Goal: Transaction & Acquisition: Obtain resource

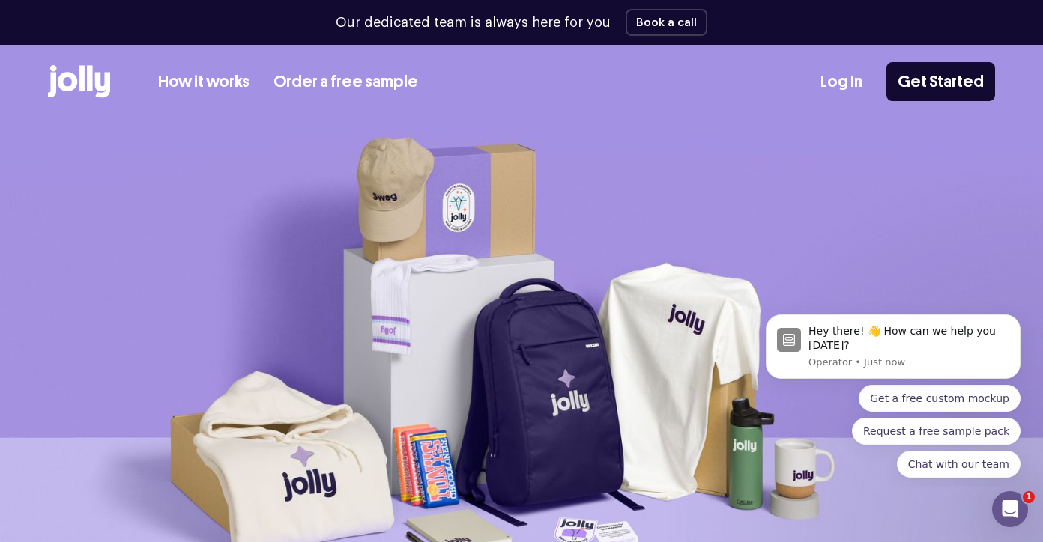
click at [331, 94] on link "Order a free sample" at bounding box center [345, 82] width 145 height 25
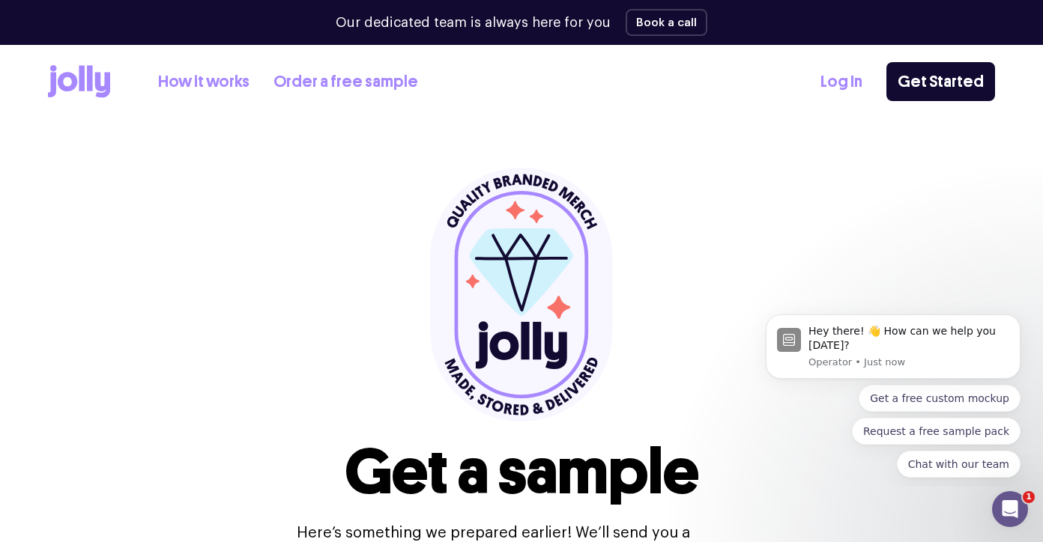
click at [209, 82] on link "How it works" at bounding box center [203, 82] width 91 height 25
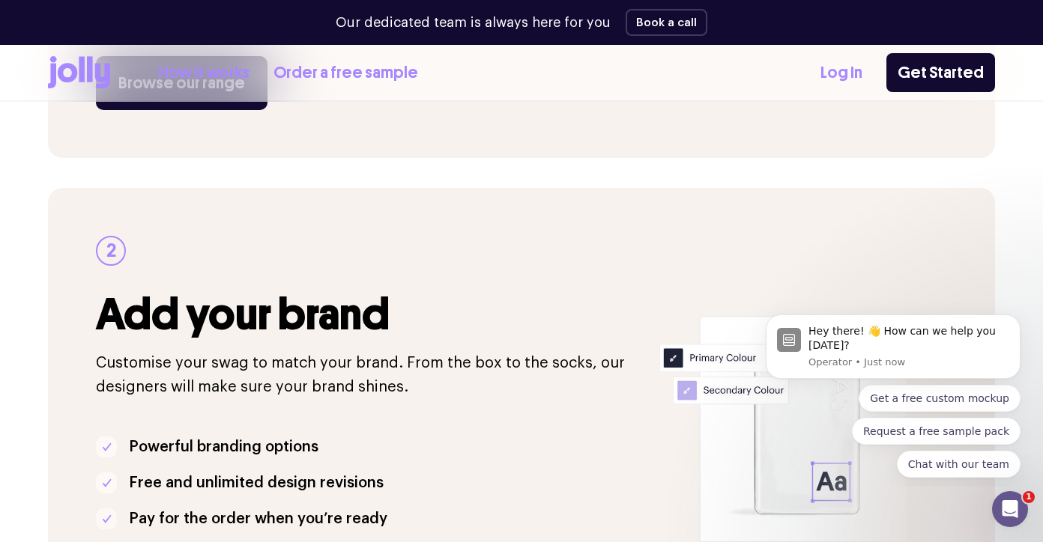
scroll to position [516, 0]
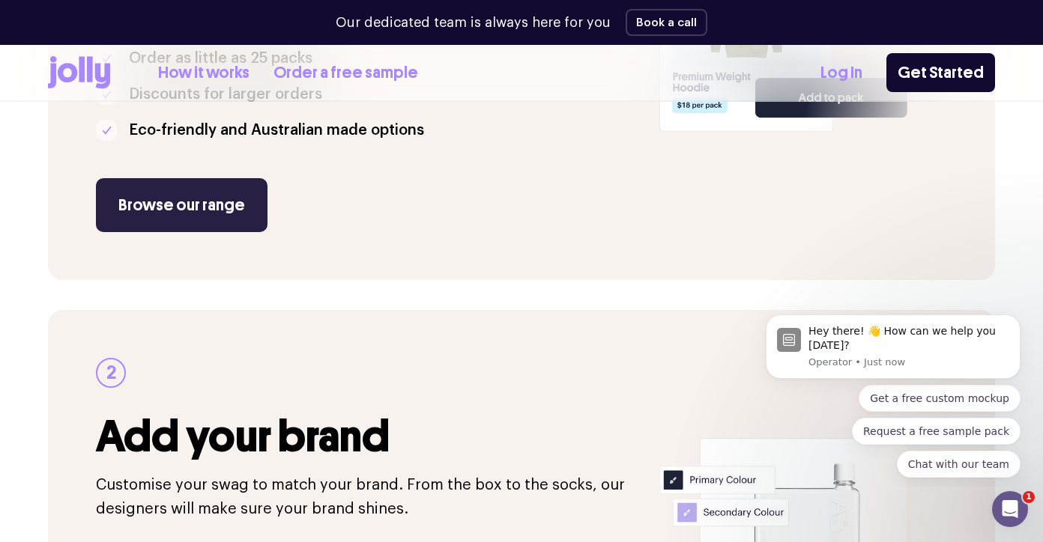
click at [201, 202] on link "Browse our range" at bounding box center [182, 205] width 172 height 54
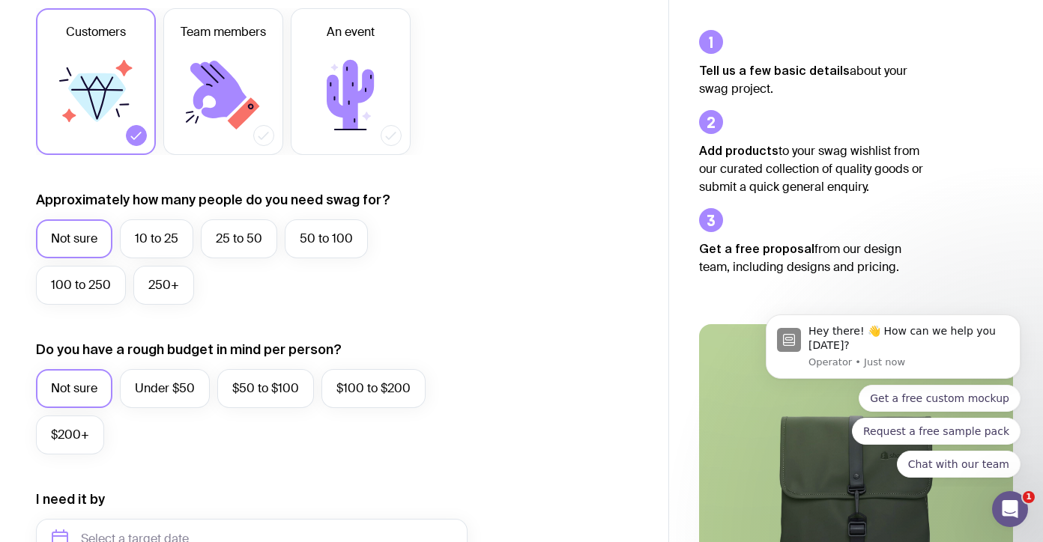
scroll to position [248, 0]
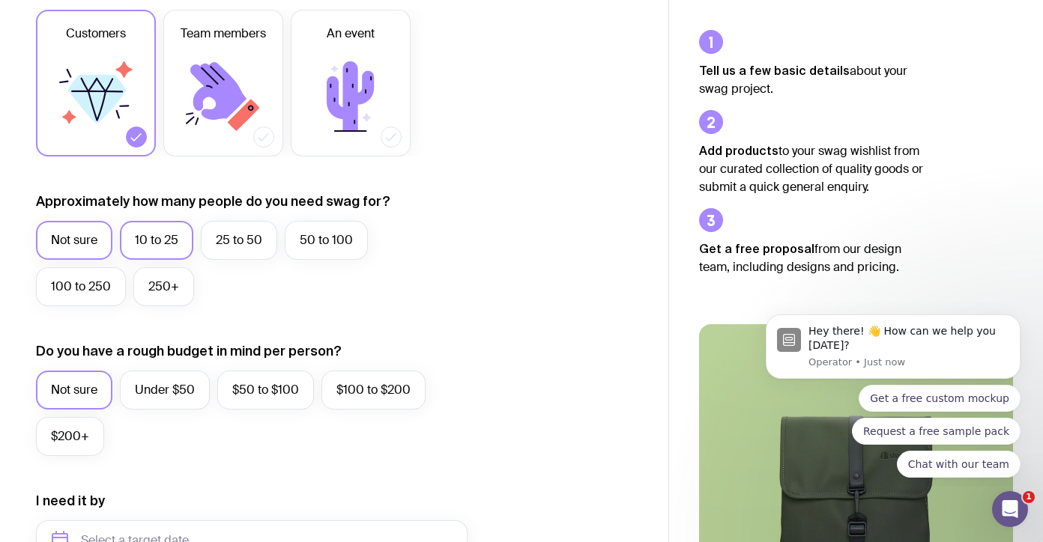
click at [147, 250] on label "10 to 25" at bounding box center [156, 240] width 73 height 39
click at [0, 0] on input "10 to 25" at bounding box center [0, 0] width 0 height 0
click at [162, 235] on label "10 to 25" at bounding box center [156, 240] width 73 height 39
click at [0, 0] on input "10 to 25" at bounding box center [0, 0] width 0 height 0
click at [169, 395] on label "Under $50" at bounding box center [165, 390] width 90 height 39
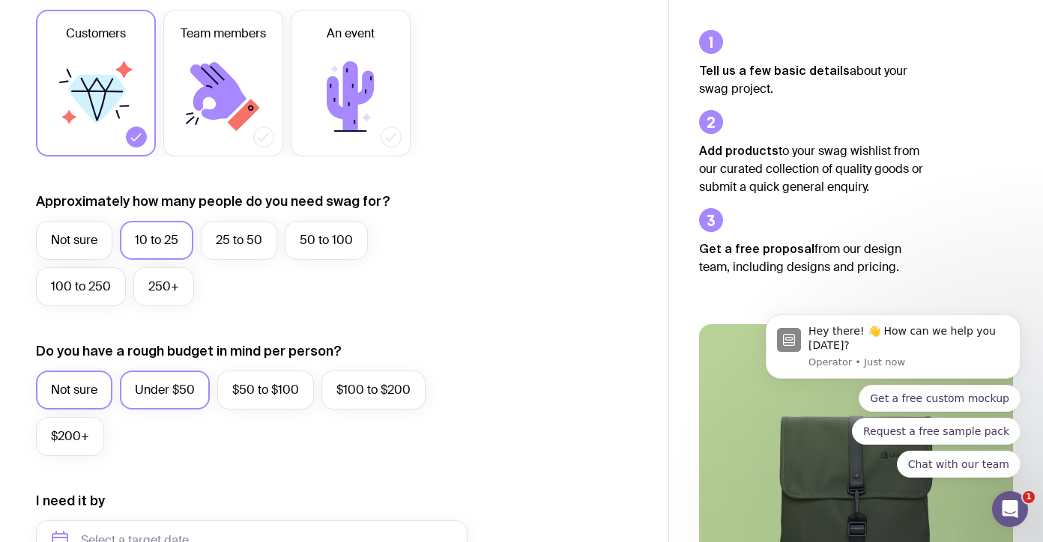
click at [0, 0] on input "Under $50" at bounding box center [0, 0] width 0 height 0
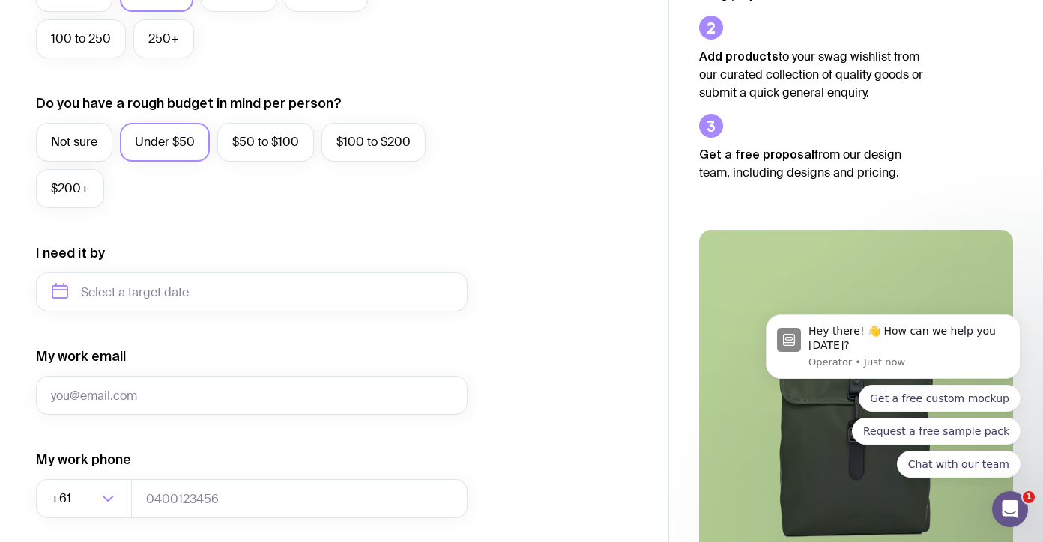
scroll to position [491, 0]
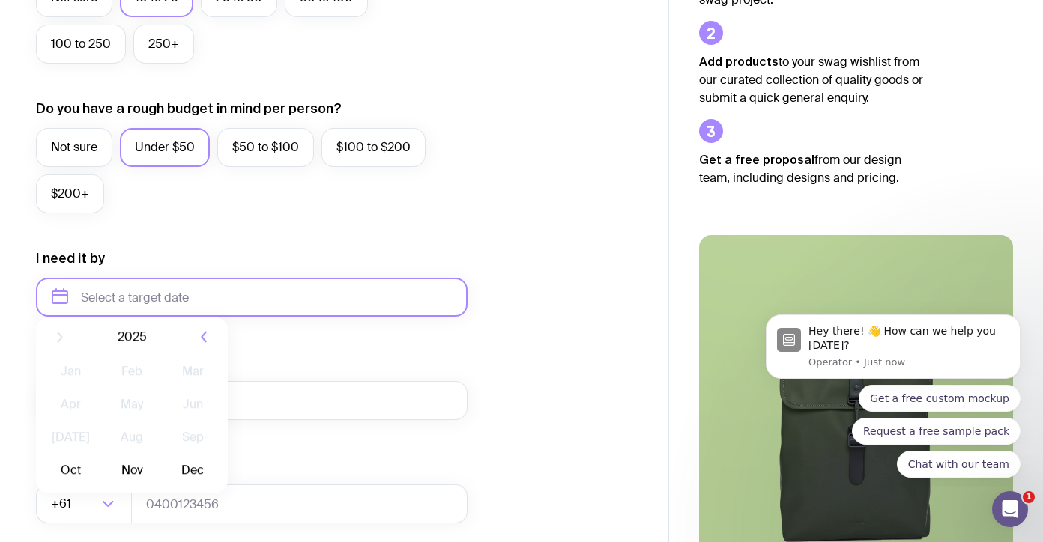
click at [145, 290] on input "text" at bounding box center [252, 297] width 432 height 39
click at [129, 482] on button "Nov" at bounding box center [131, 482] width 55 height 30
type input "[DATE]"
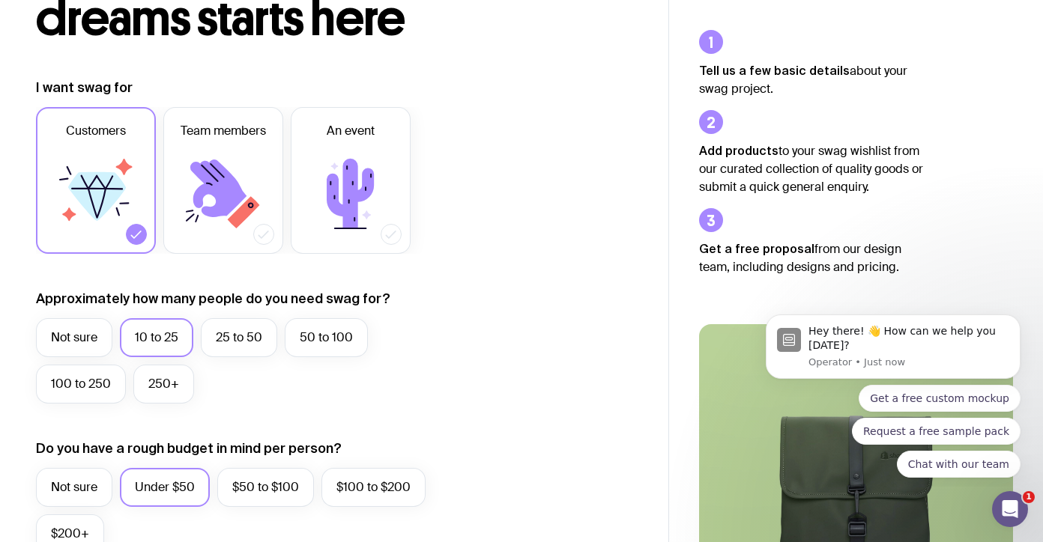
scroll to position [144, 0]
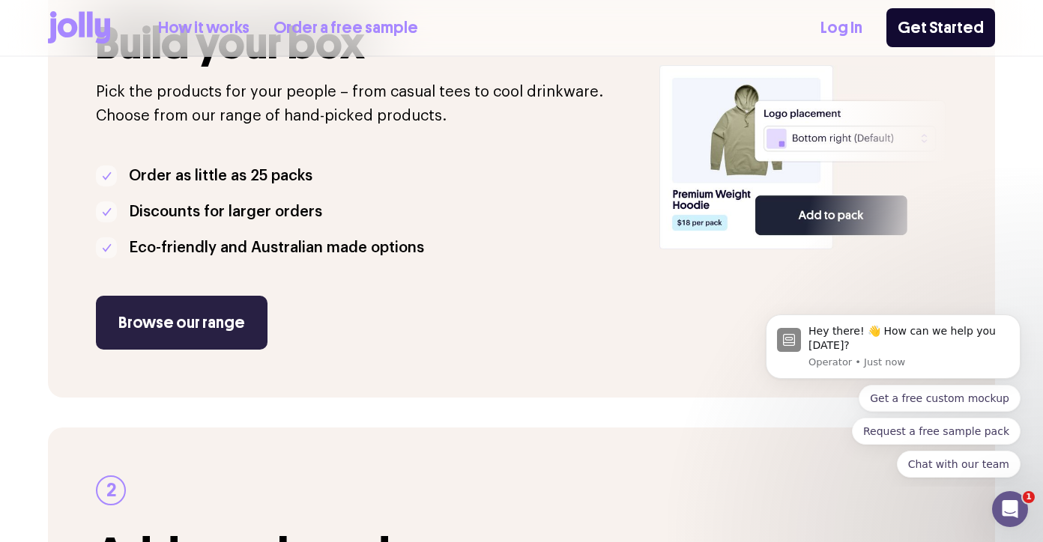
click at [168, 329] on link "Browse our range" at bounding box center [182, 323] width 172 height 54
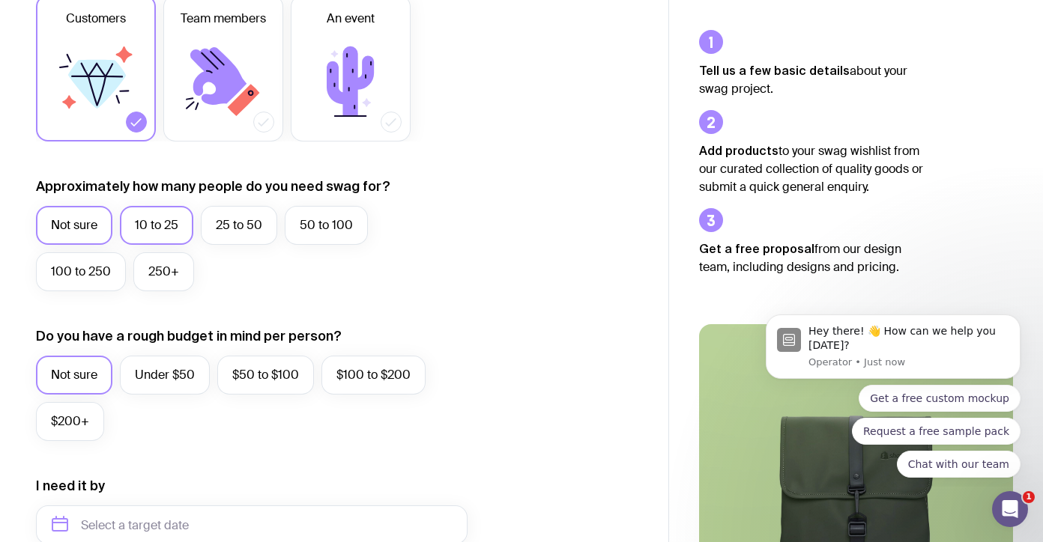
click at [151, 229] on label "10 to 25" at bounding box center [156, 225] width 73 height 39
click at [0, 0] on input "10 to 25" at bounding box center [0, 0] width 0 height 0
click at [161, 395] on div "Not sure Under $50 $50 to $100 $100 to $200 $200+" at bounding box center [252, 402] width 432 height 93
click at [154, 379] on label "Under $50" at bounding box center [165, 375] width 90 height 39
click at [0, 0] on input "Under $50" at bounding box center [0, 0] width 0 height 0
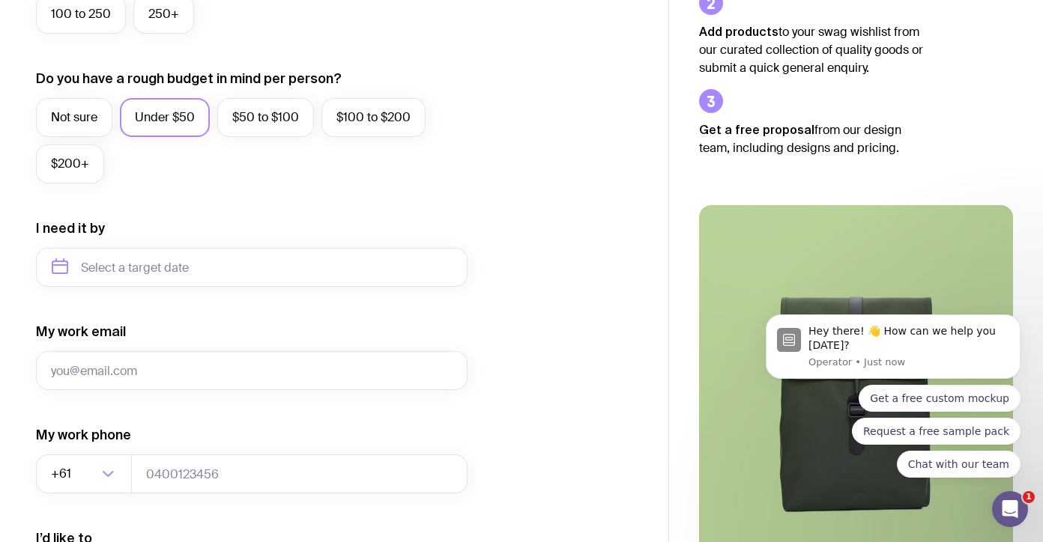
scroll to position [566, 0]
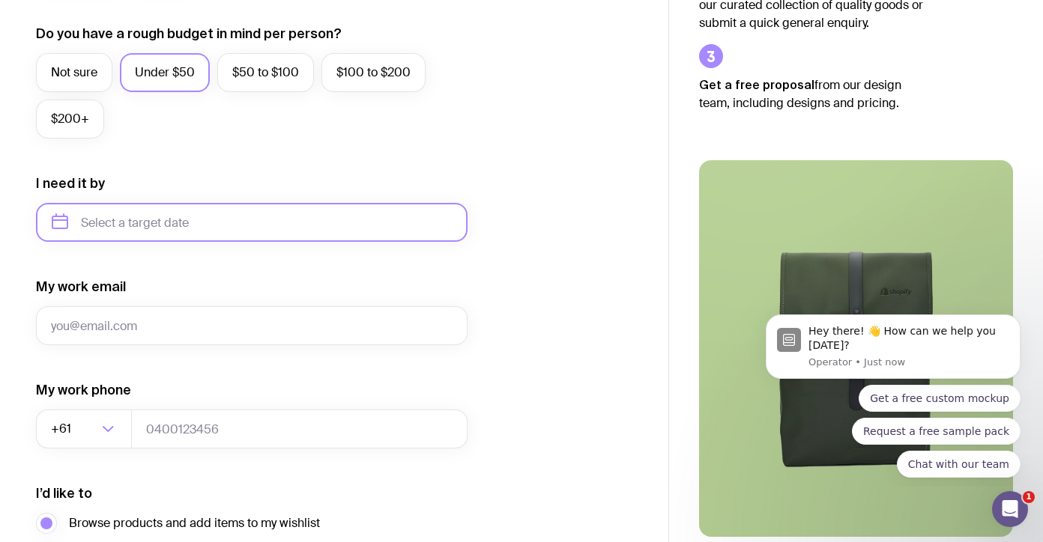
click at [116, 220] on input "text" at bounding box center [252, 222] width 432 height 39
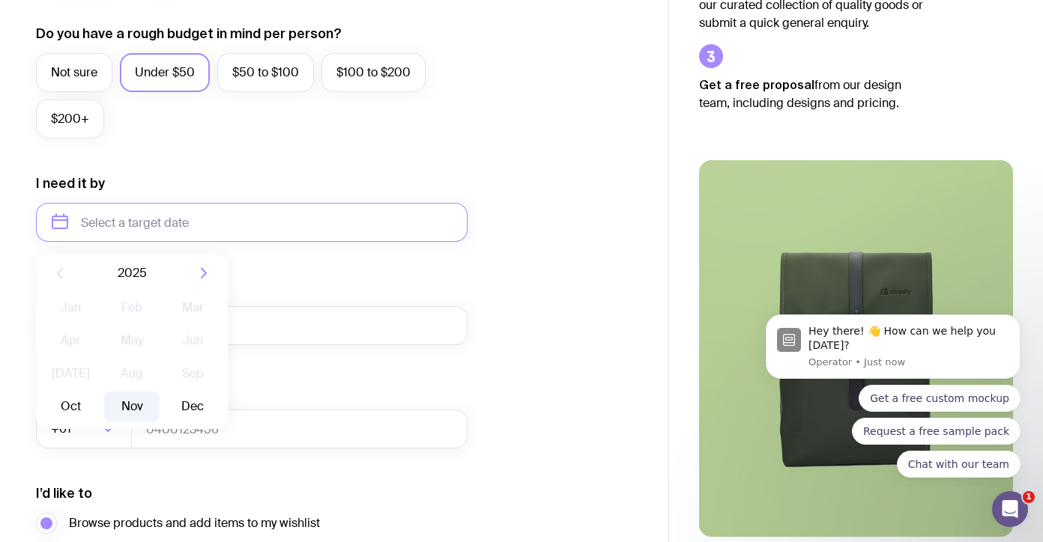
click at [136, 398] on button "Nov" at bounding box center [131, 407] width 55 height 30
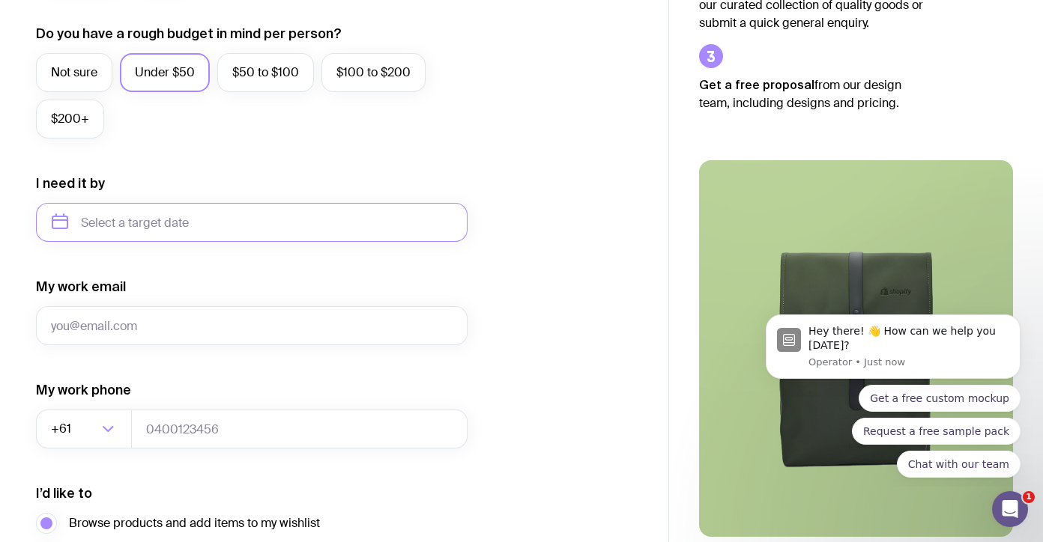
type input "[DATE]"
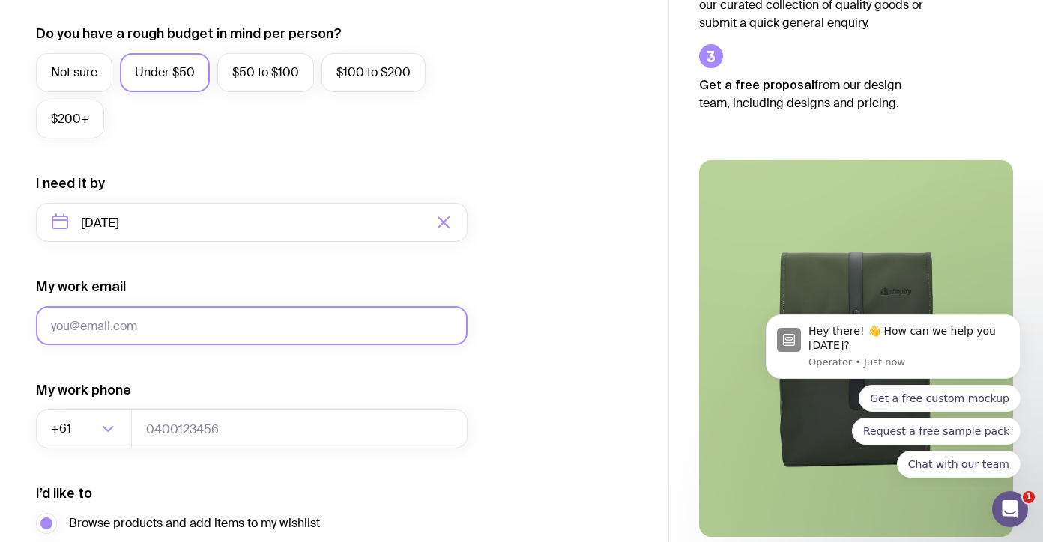
click at [108, 323] on input "My work email" at bounding box center [252, 325] width 432 height 39
type input "h"
type input "[EMAIL_ADDRESS][DOMAIN_NAME]"
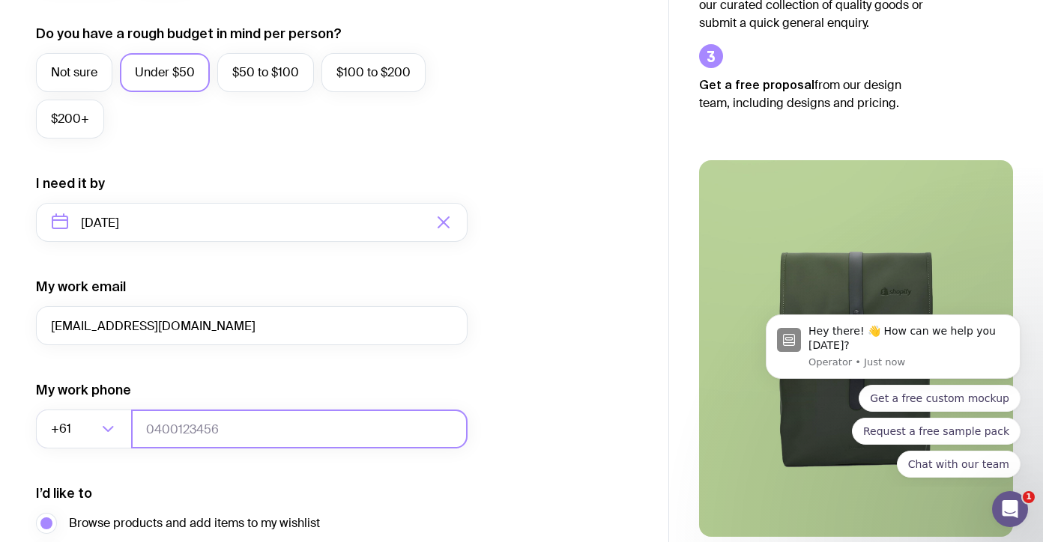
click at [166, 428] on input "tel" at bounding box center [299, 429] width 336 height 39
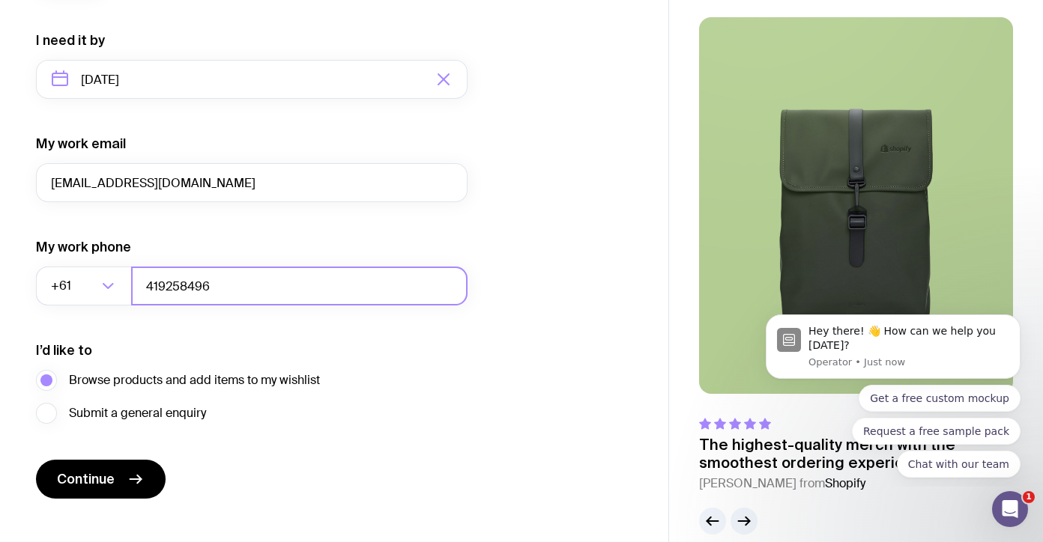
scroll to position [731, 0]
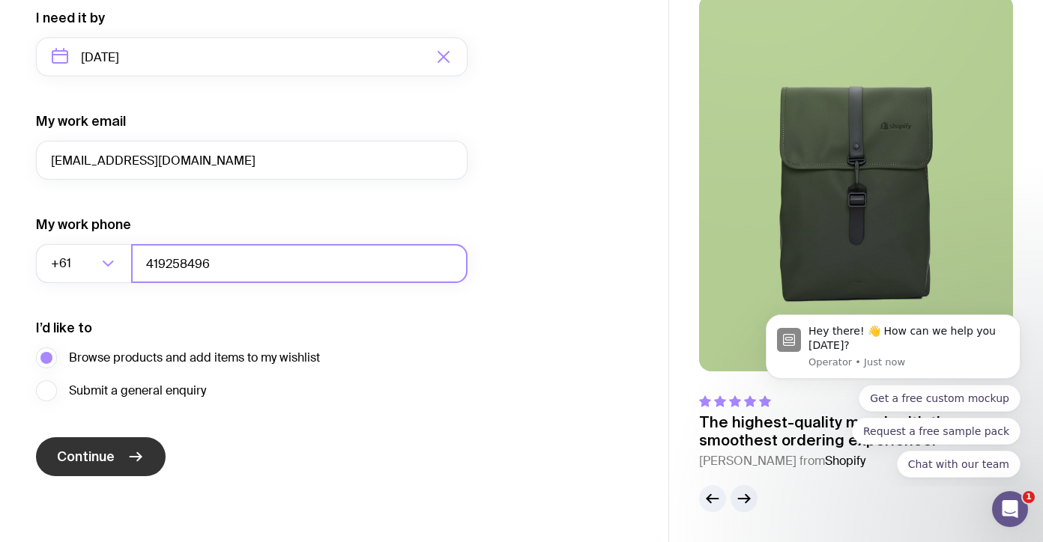
type input "419258496"
click at [115, 448] on button "Continue" at bounding box center [101, 457] width 130 height 39
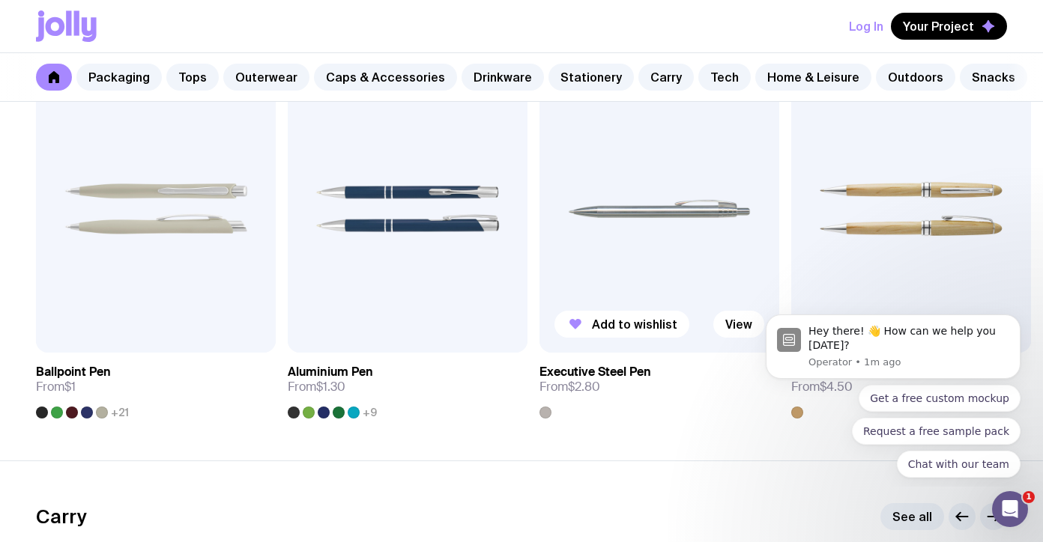
scroll to position [2784, 0]
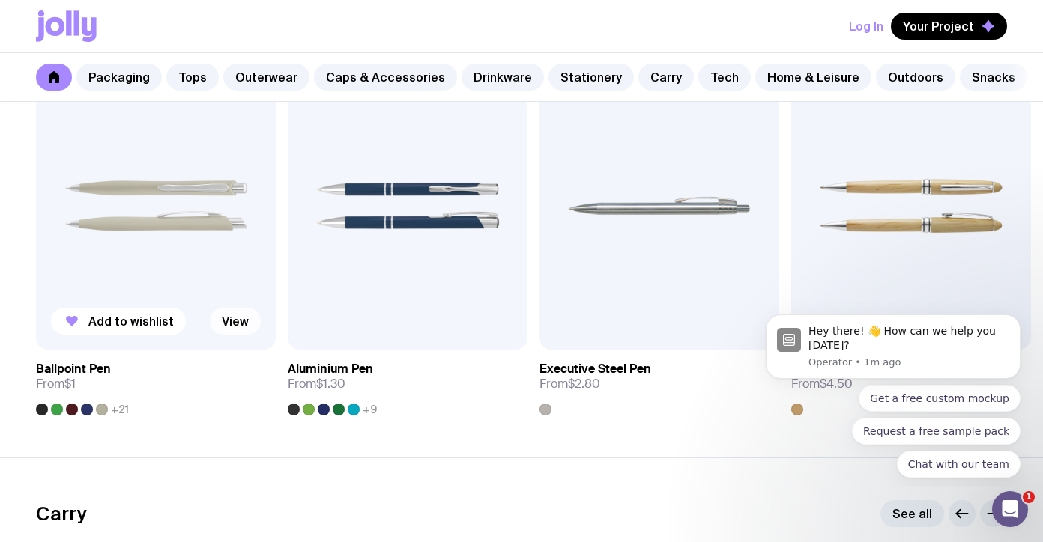
click at [235, 327] on link "View" at bounding box center [235, 321] width 51 height 27
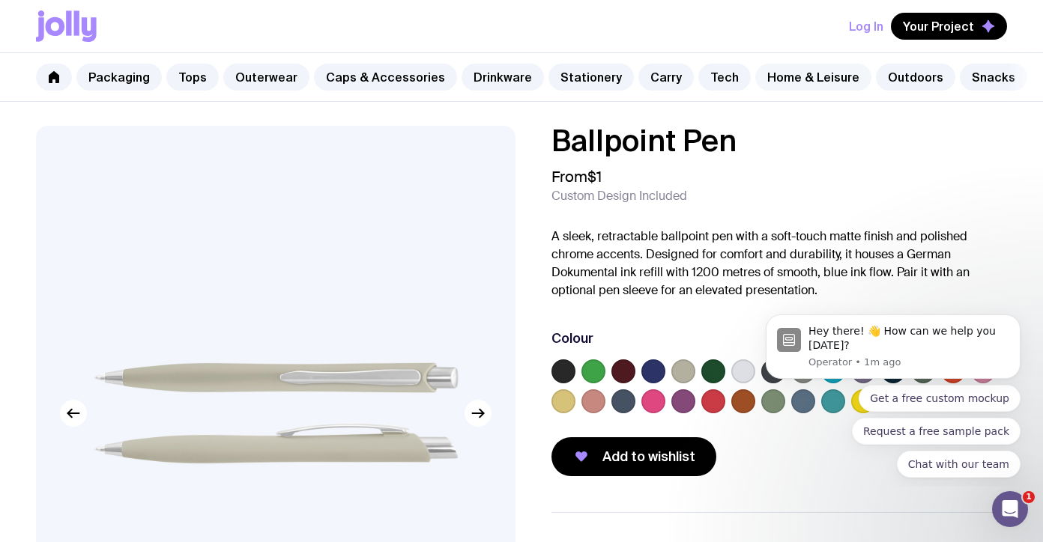
click at [780, 82] on link "Home & Leisure" at bounding box center [813, 77] width 116 height 27
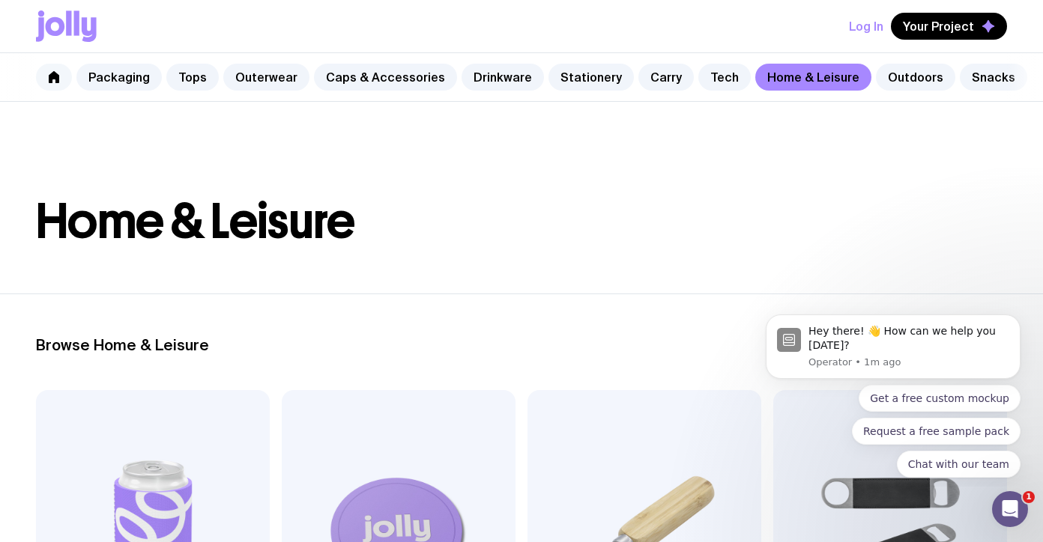
click at [49, 76] on icon at bounding box center [54, 77] width 10 height 12
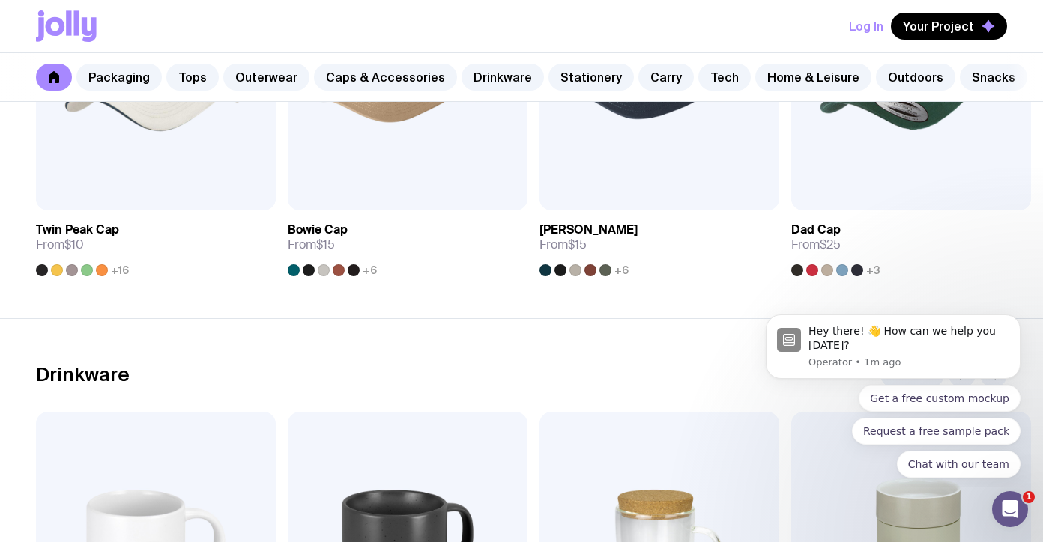
scroll to position [1664, 0]
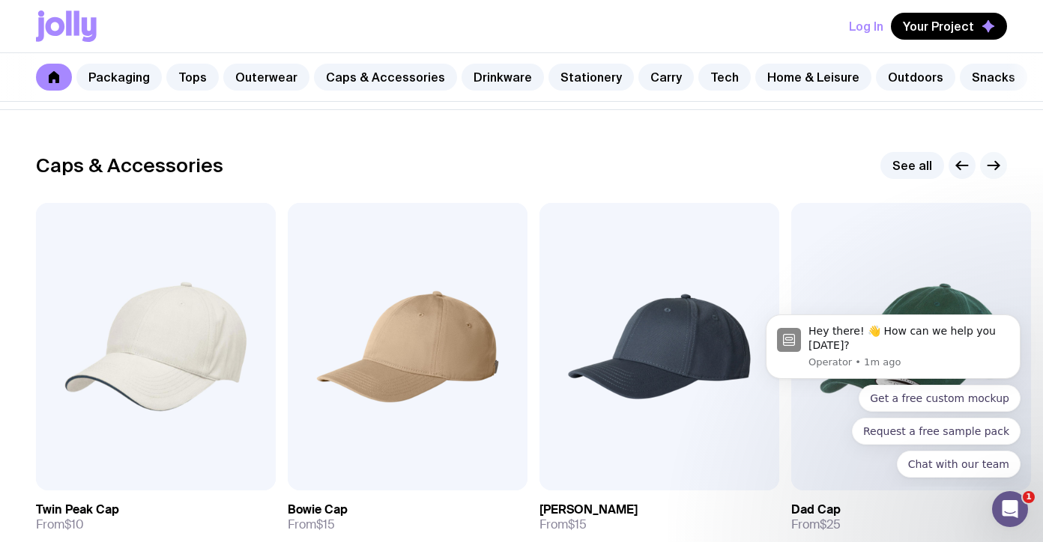
click at [1000, 163] on icon "button" at bounding box center [994, 166] width 18 height 18
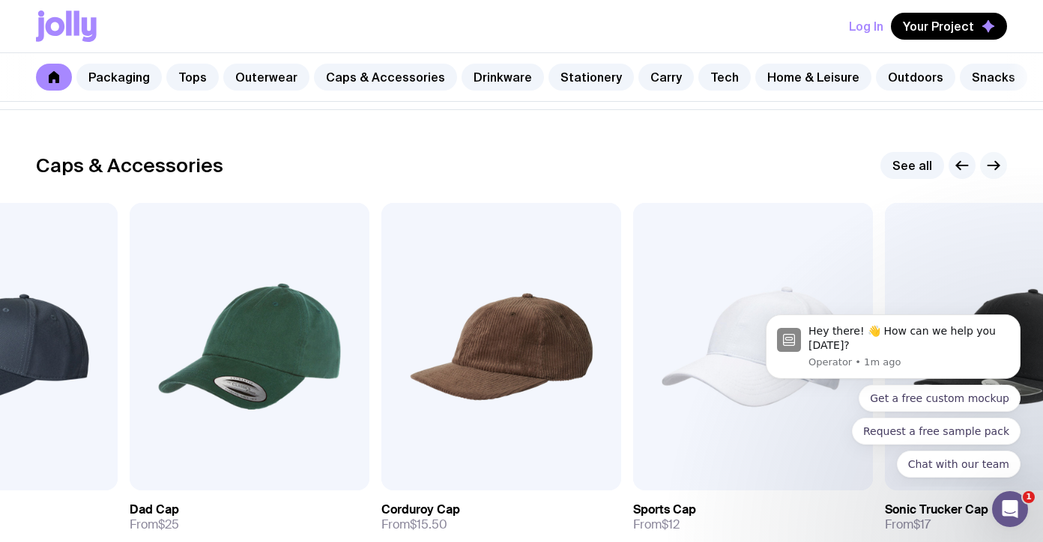
click at [1000, 163] on icon "button" at bounding box center [994, 166] width 18 height 18
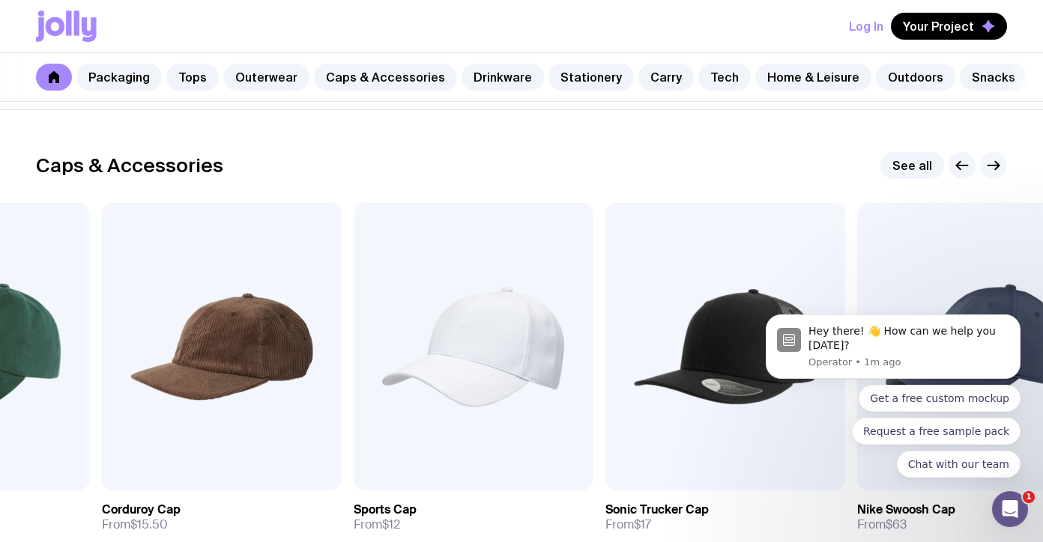
click at [1000, 163] on icon "button" at bounding box center [994, 166] width 18 height 18
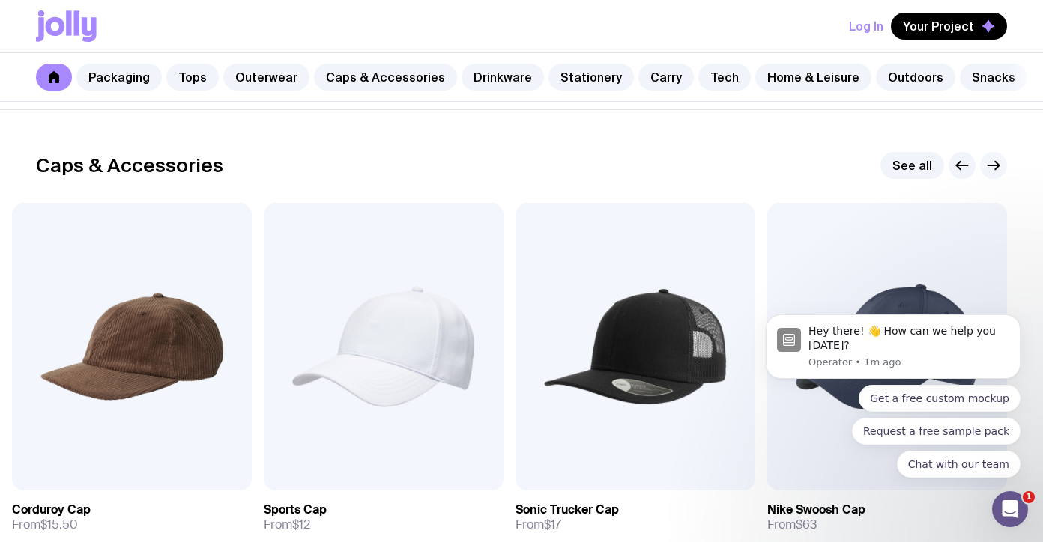
click at [1000, 163] on icon "button" at bounding box center [994, 166] width 18 height 18
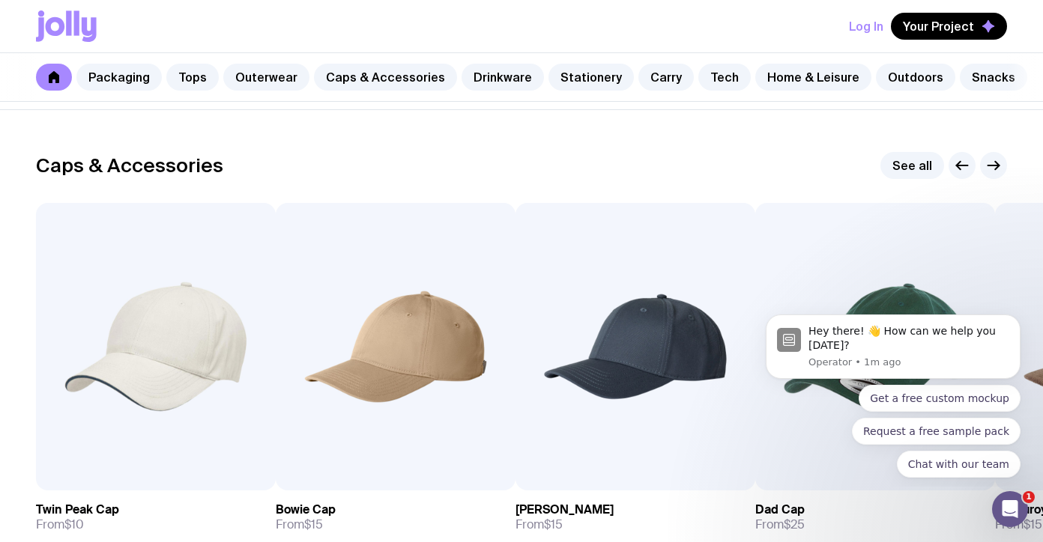
scroll to position [2180, 0]
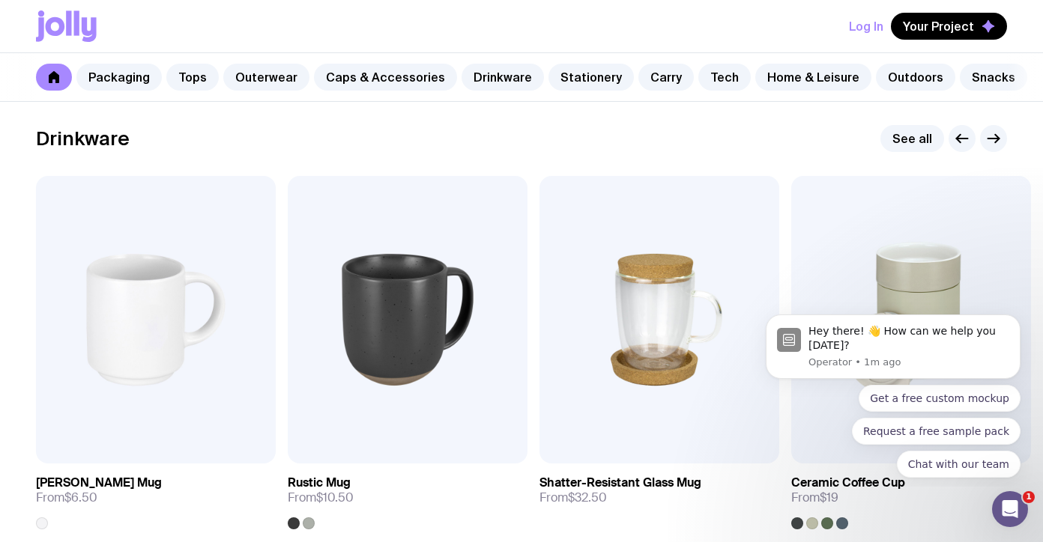
click at [991, 155] on div "Drinkware See all Add to wishlist View Stella Stackable Mug From $6.50 Add to w…" at bounding box center [521, 327] width 971 height 405
click at [996, 139] on icon "button" at bounding box center [994, 139] width 18 height 18
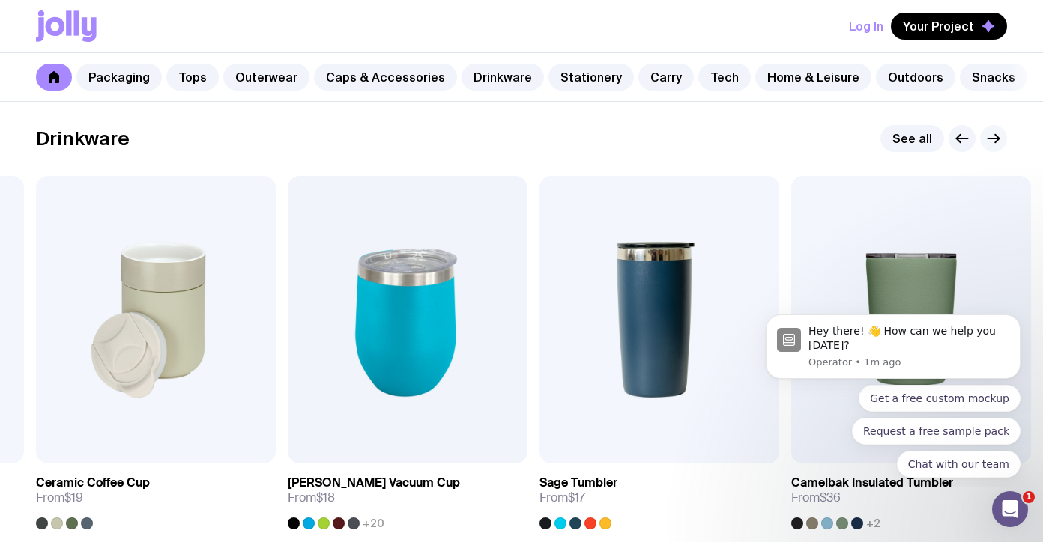
click at [997, 140] on icon "button" at bounding box center [997, 139] width 4 height 8
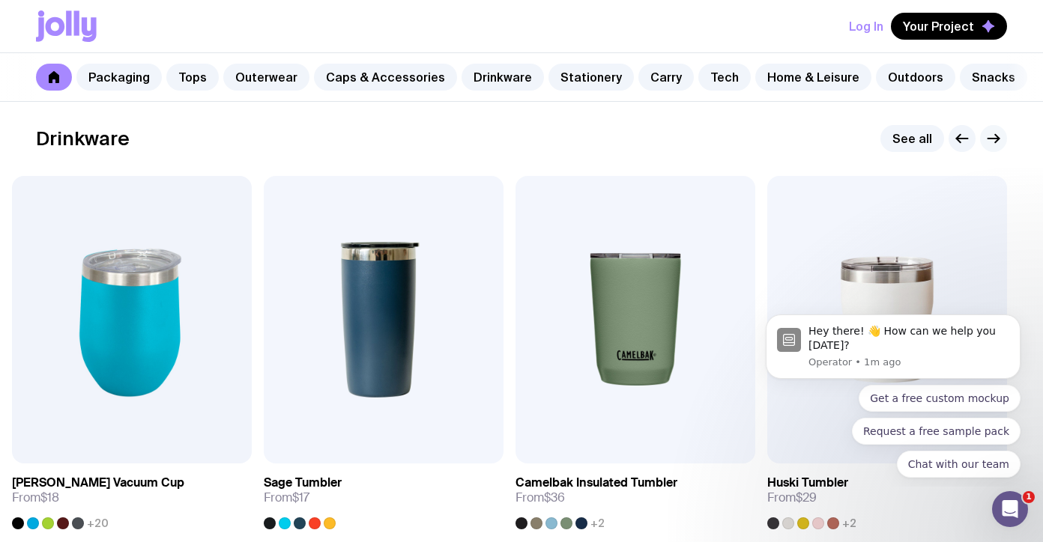
click at [997, 140] on icon "button" at bounding box center [997, 139] width 4 height 8
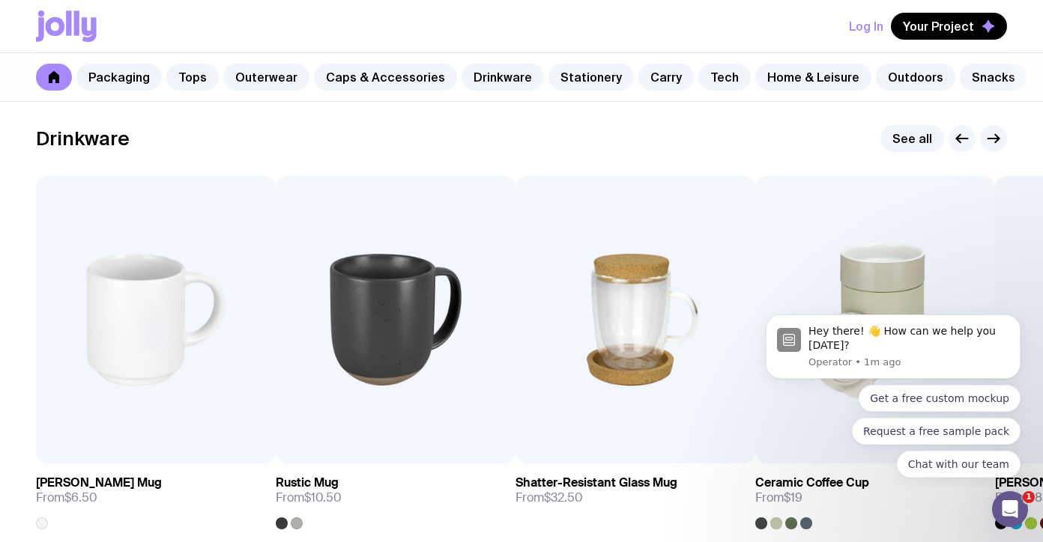
scroll to position [2622, 0]
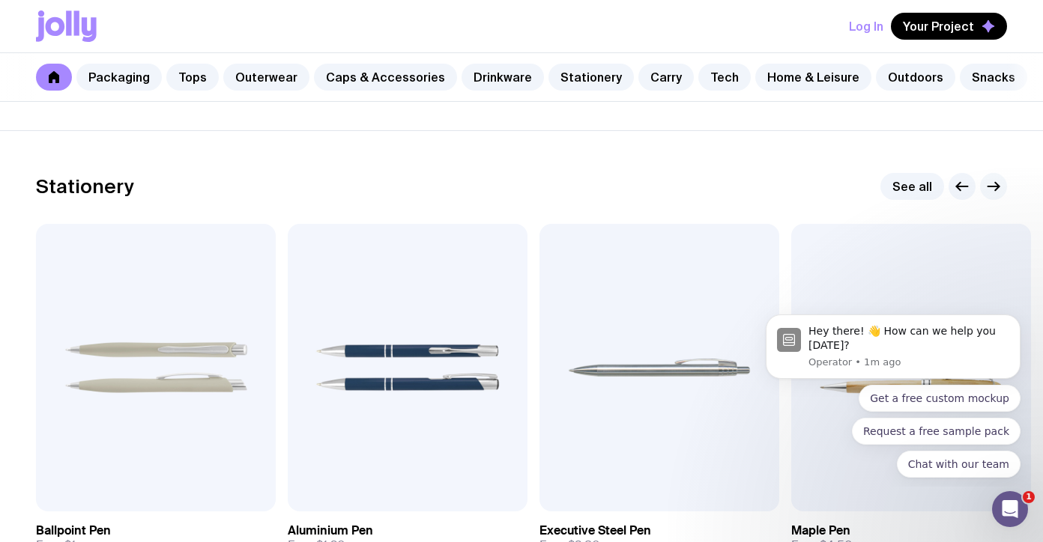
click at [994, 184] on icon "button" at bounding box center [994, 187] width 18 height 18
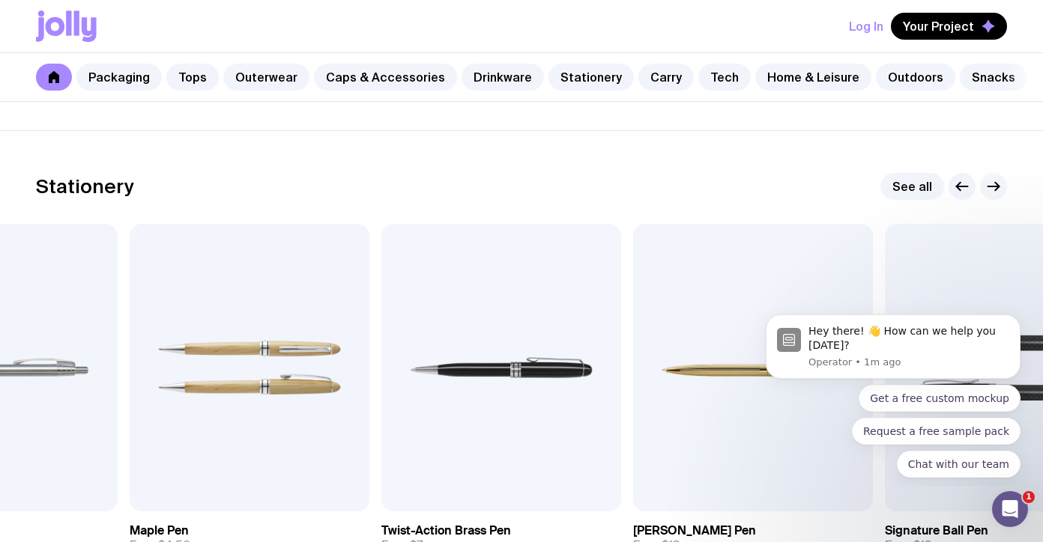
click at [994, 184] on icon "button" at bounding box center [994, 187] width 18 height 18
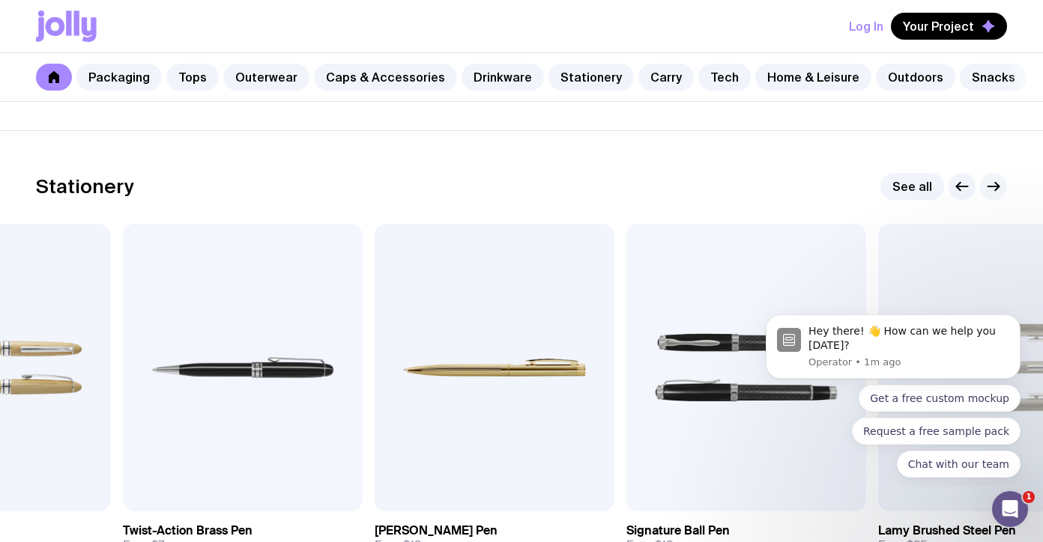
click at [994, 184] on icon "button" at bounding box center [994, 187] width 18 height 18
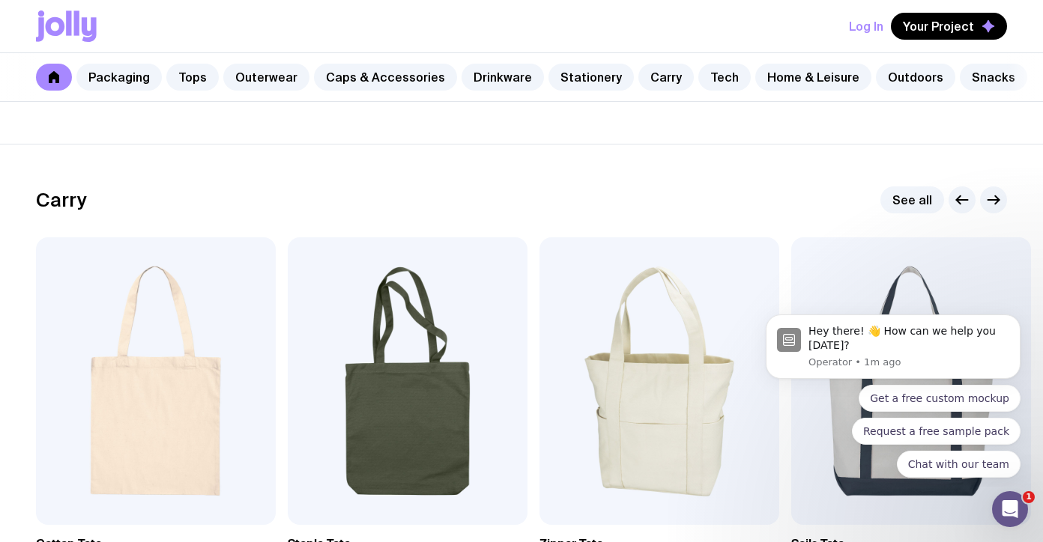
scroll to position [3095, 0]
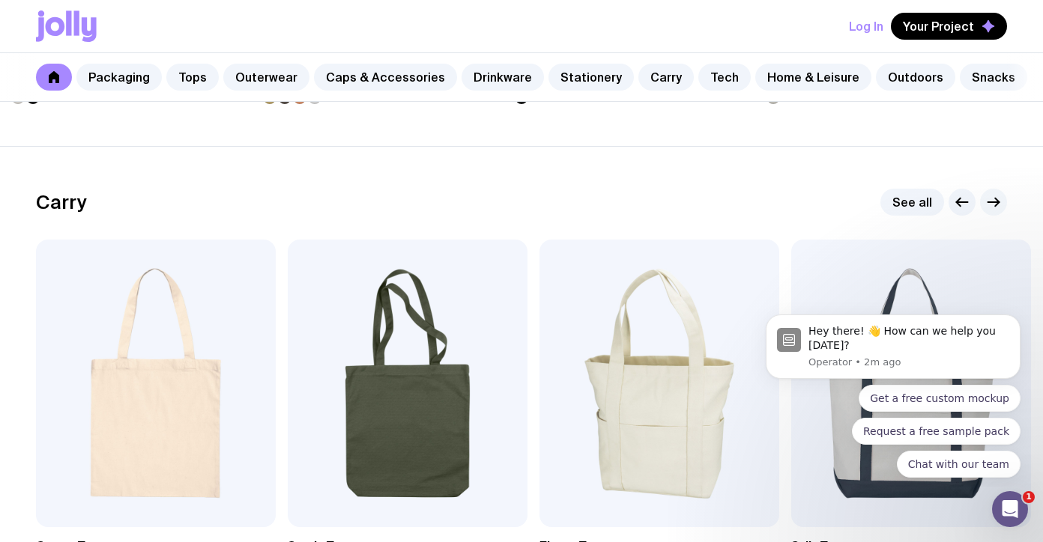
click at [993, 205] on icon "button" at bounding box center [994, 202] width 18 height 18
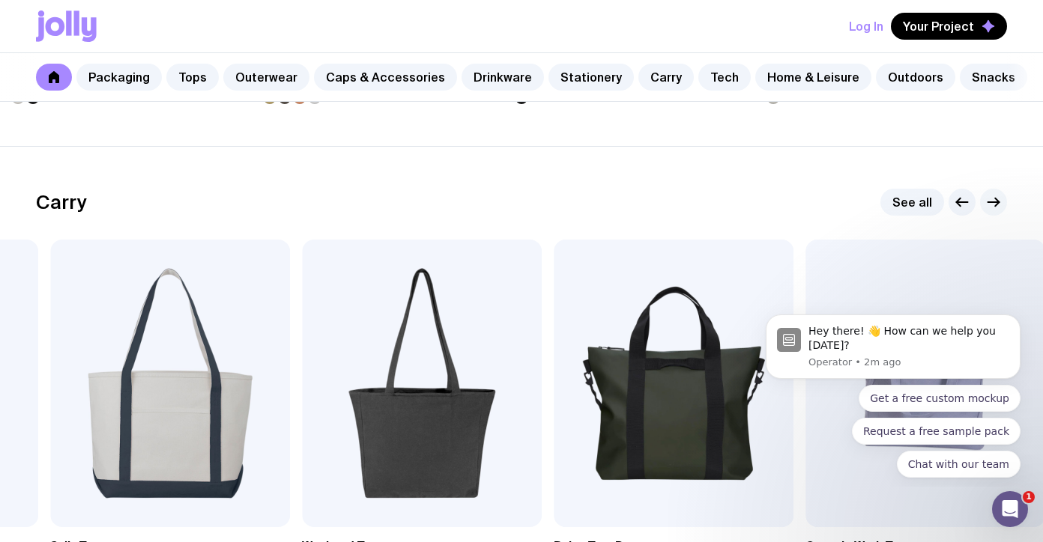
click at [993, 205] on icon "button" at bounding box center [994, 202] width 18 height 18
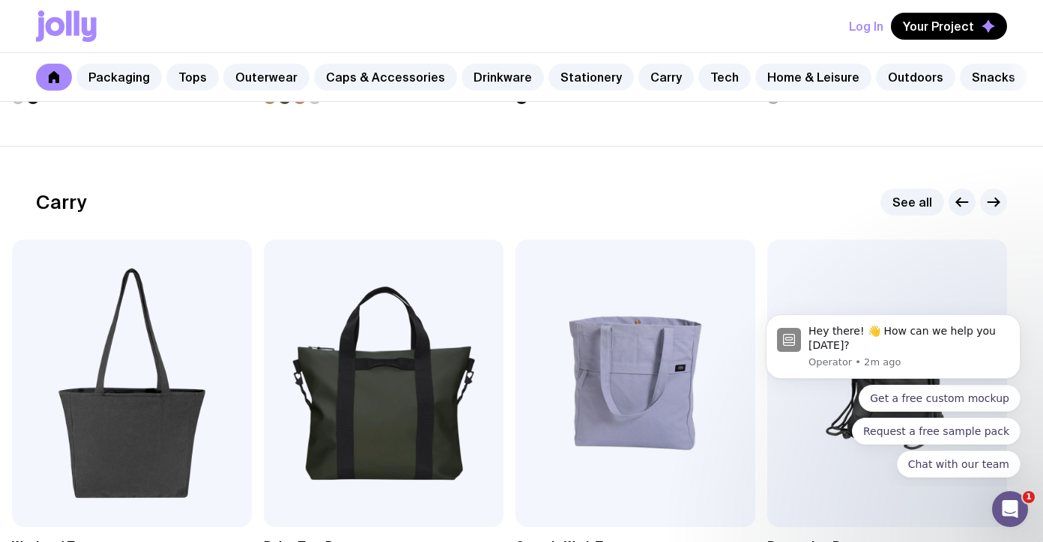
click at [993, 205] on icon "button" at bounding box center [994, 202] width 18 height 18
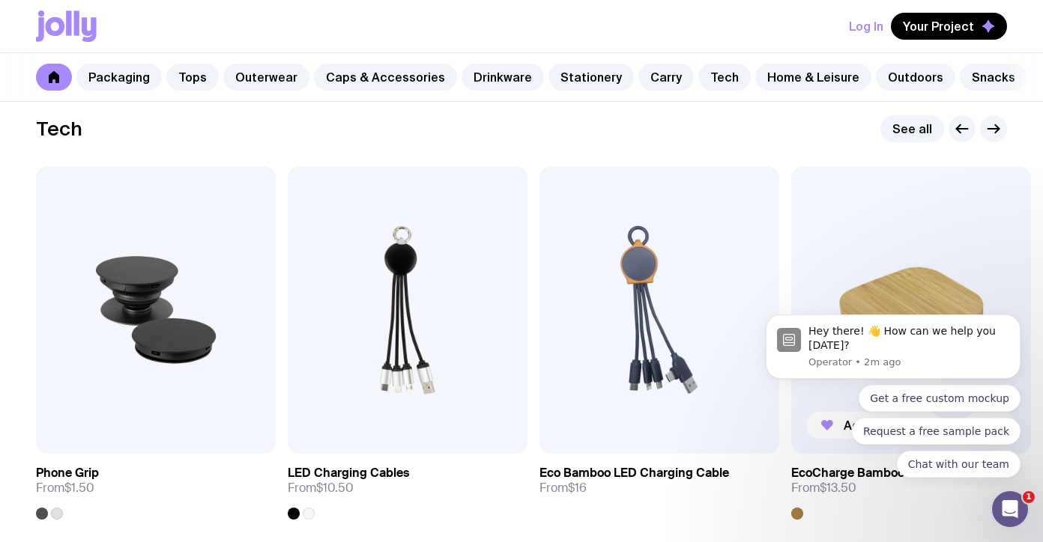
scroll to position [3656, 0]
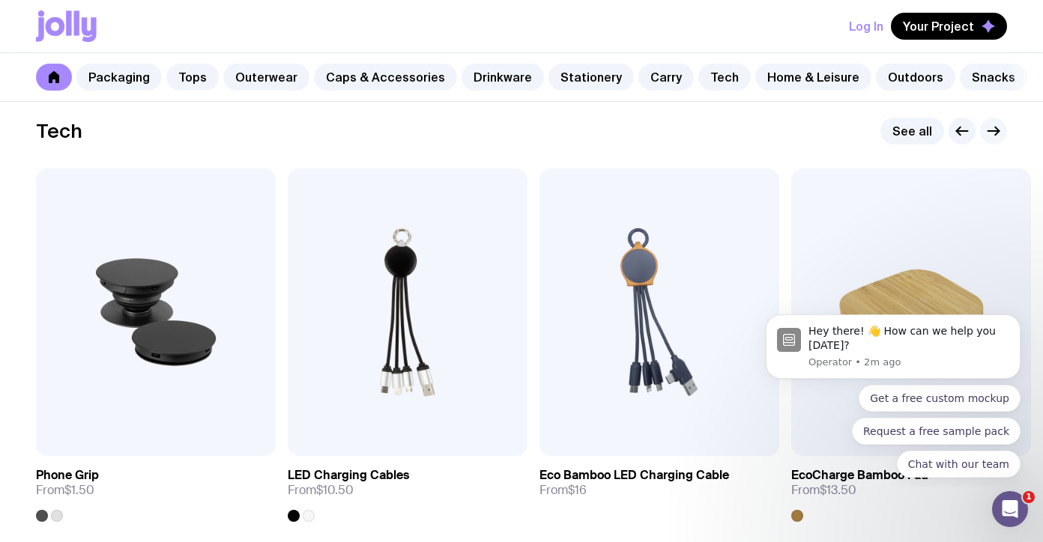
click at [991, 135] on icon "button" at bounding box center [994, 131] width 18 height 18
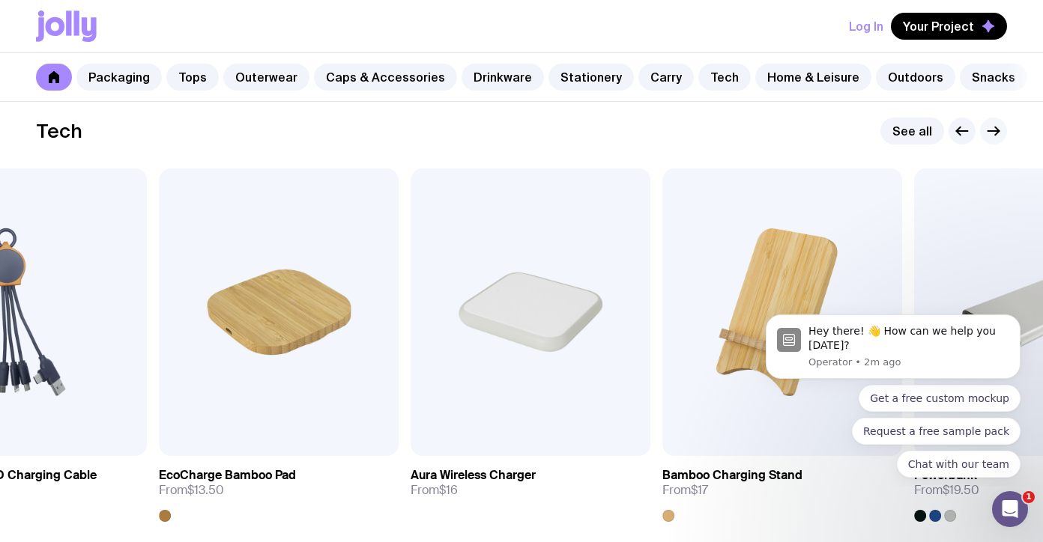
click at [991, 135] on icon "button" at bounding box center [994, 131] width 18 height 18
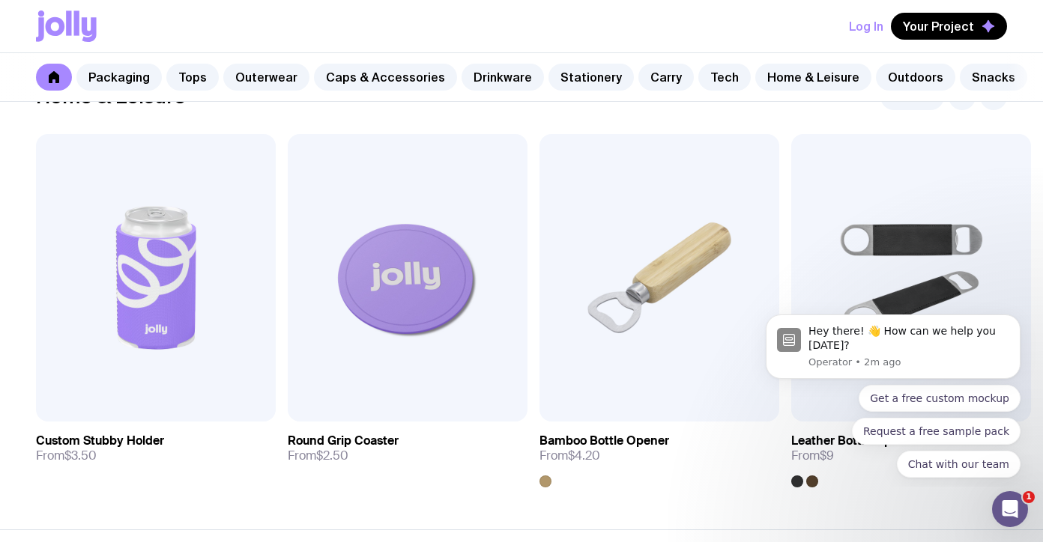
scroll to position [4138, 0]
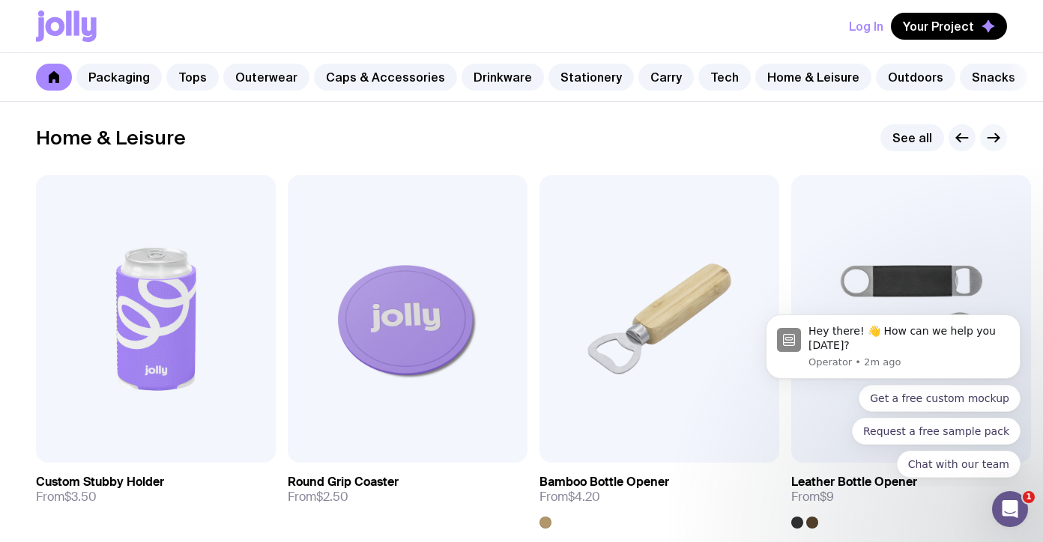
click at [1003, 128] on button "button" at bounding box center [993, 137] width 27 height 27
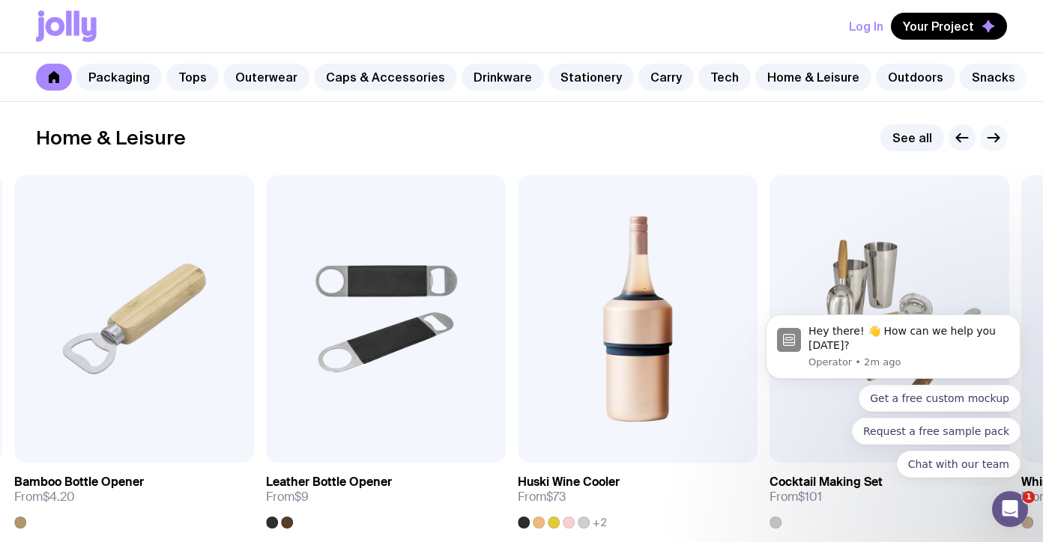
click at [1003, 128] on button "button" at bounding box center [993, 137] width 27 height 27
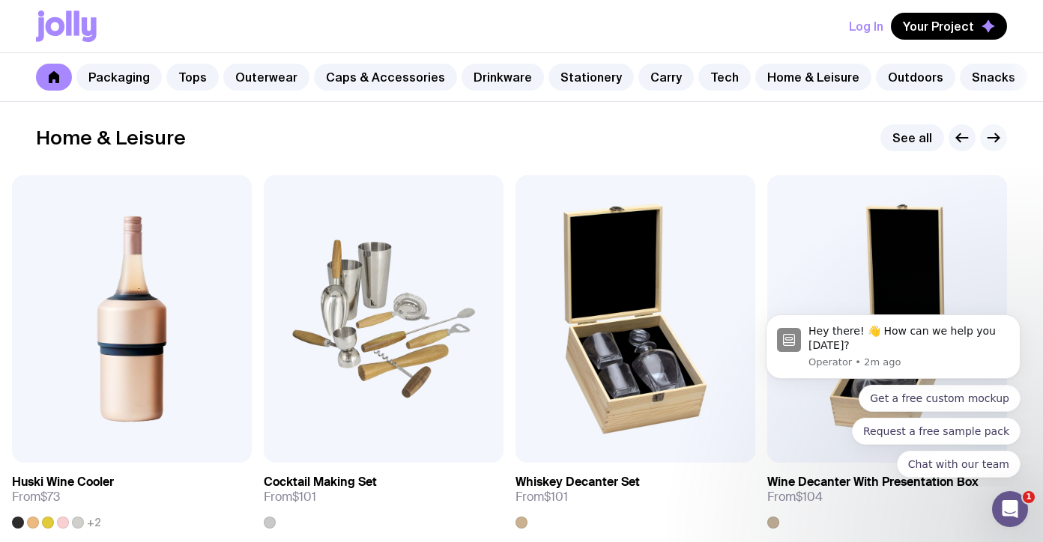
click at [1003, 128] on button "button" at bounding box center [993, 137] width 27 height 27
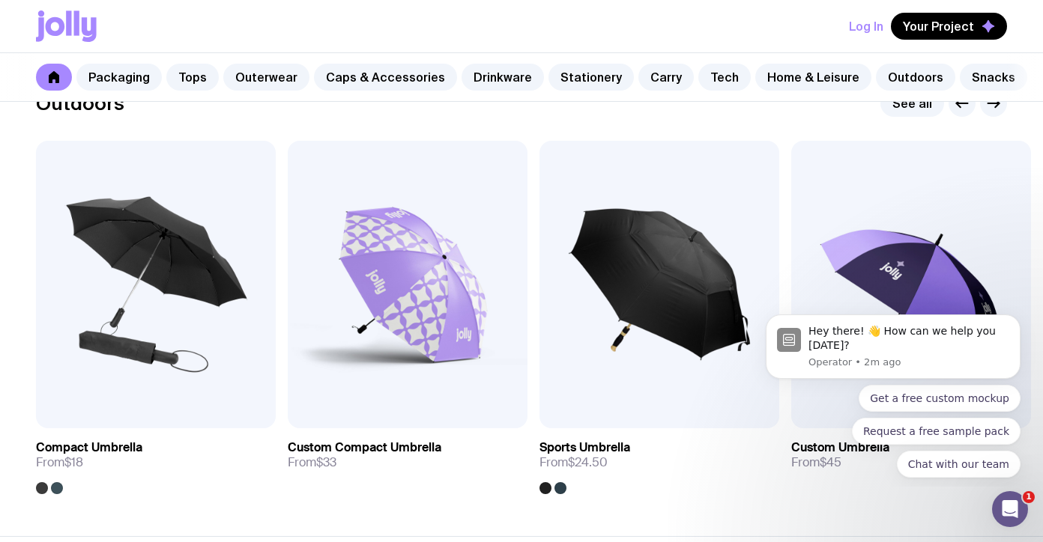
scroll to position [4658, 0]
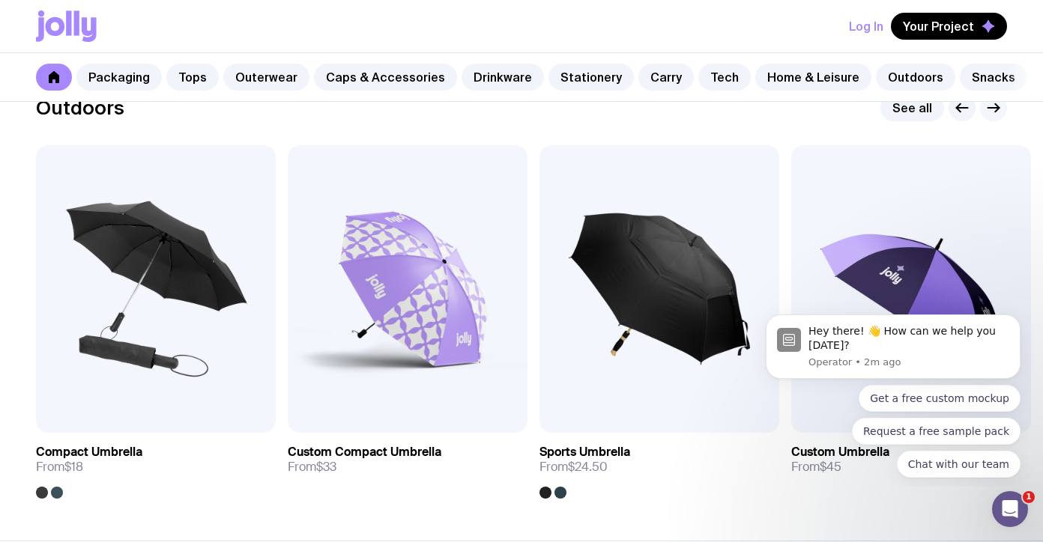
click at [998, 108] on icon "button" at bounding box center [993, 108] width 11 height 0
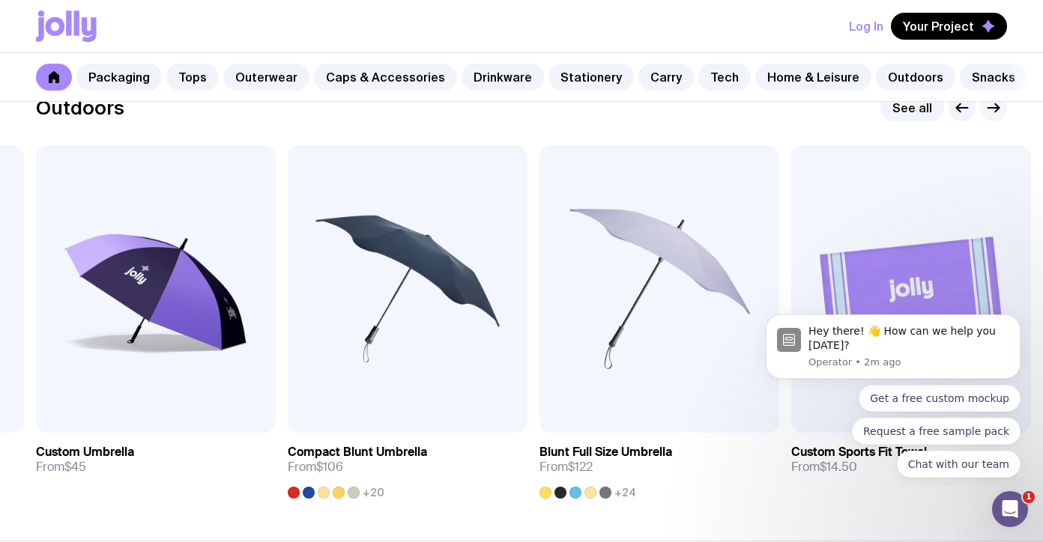
click at [998, 108] on icon "button" at bounding box center [993, 108] width 11 height 0
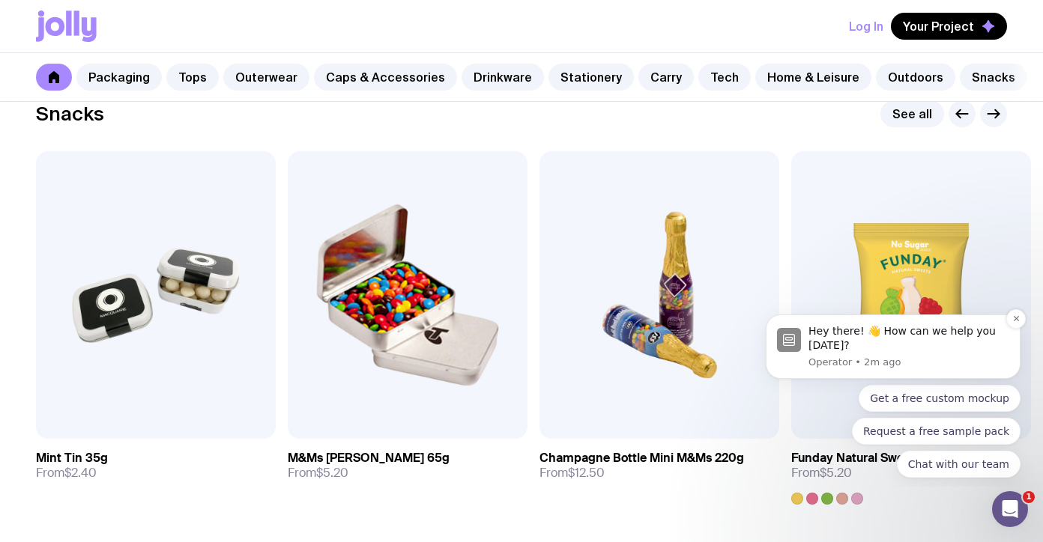
scroll to position [5145, 0]
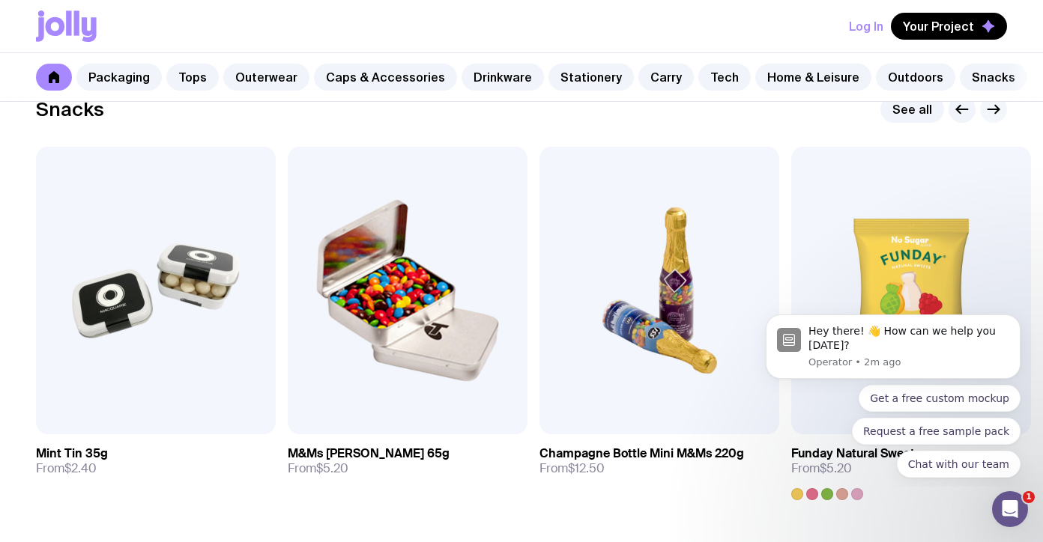
click at [994, 118] on button "button" at bounding box center [993, 109] width 27 height 27
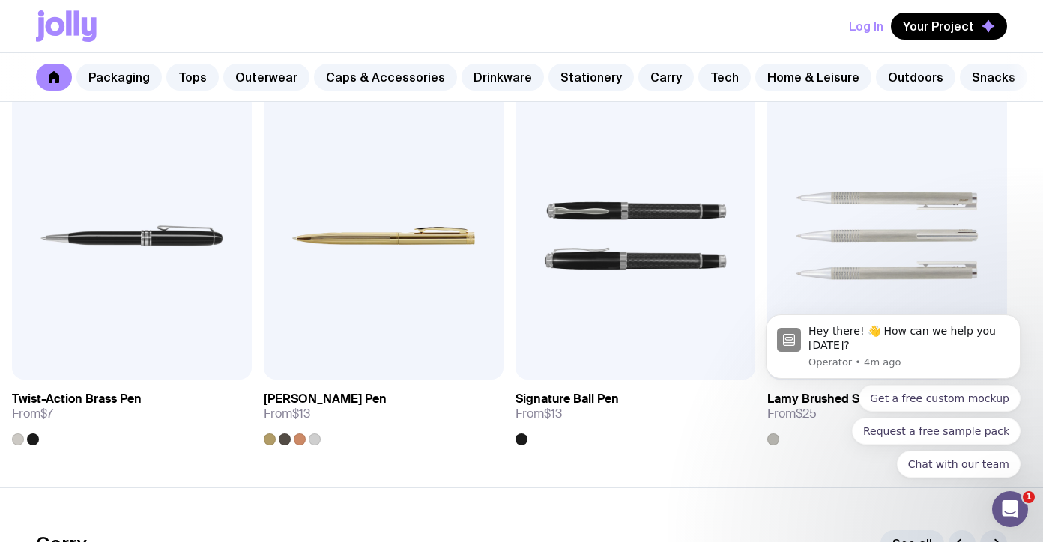
scroll to position [2524, 0]
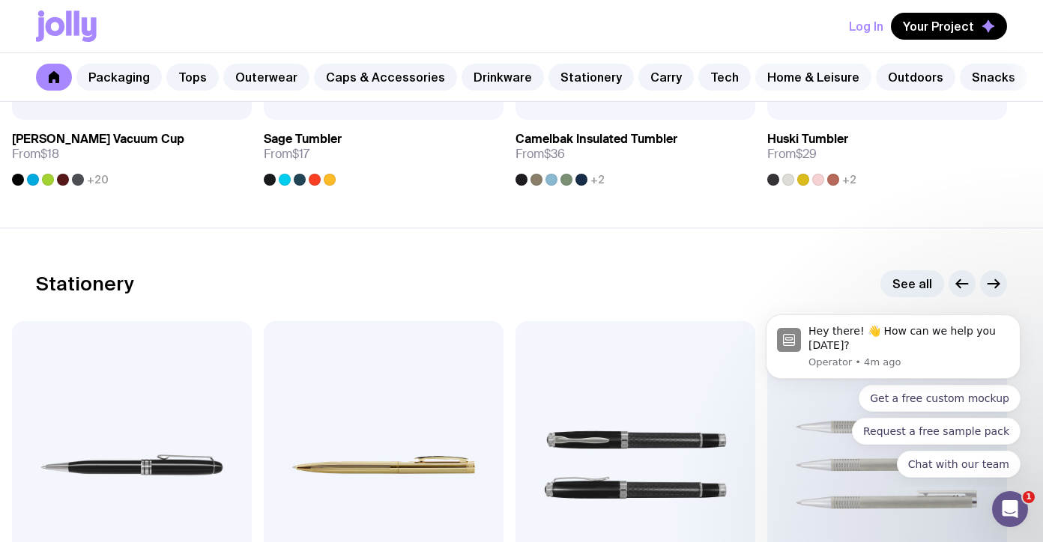
click at [779, 80] on link "Home & Leisure" at bounding box center [813, 77] width 116 height 27
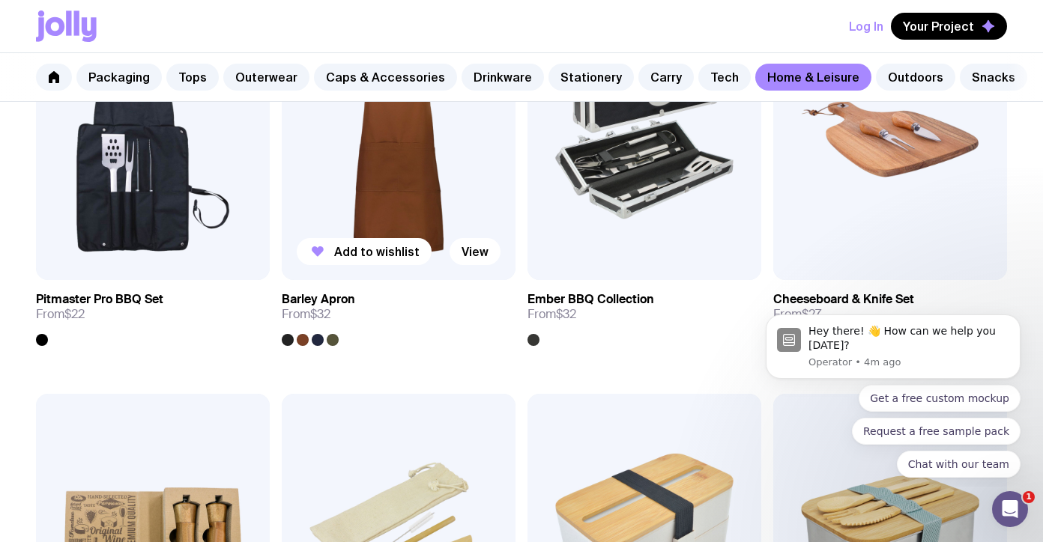
scroll to position [1179, 0]
click at [387, 174] on img at bounding box center [399, 140] width 234 height 280
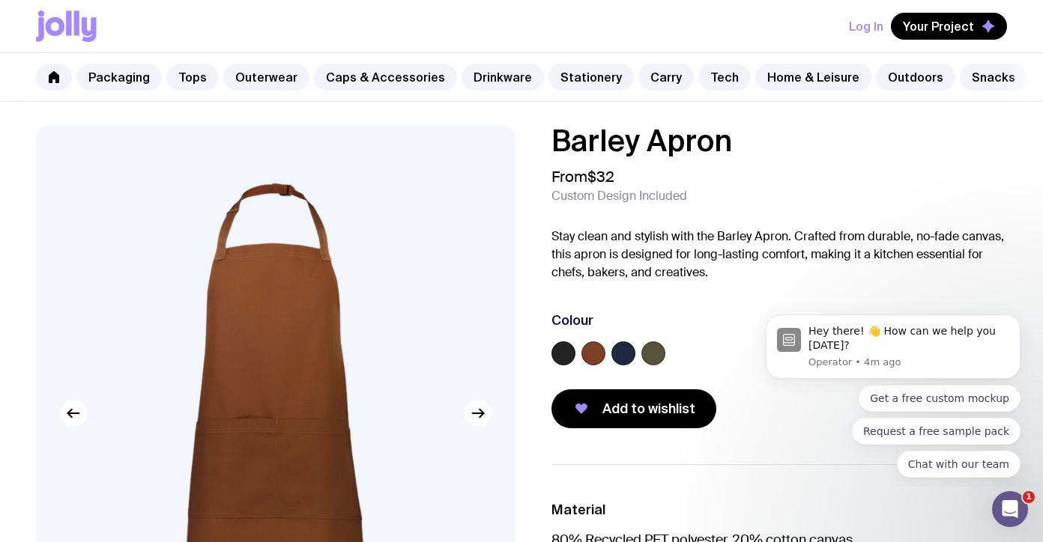
click at [588, 351] on label at bounding box center [593, 354] width 24 height 24
click at [0, 0] on input "radio" at bounding box center [0, 0] width 0 height 0
click at [625, 356] on label at bounding box center [623, 354] width 24 height 24
click at [0, 0] on input "radio" at bounding box center [0, 0] width 0 height 0
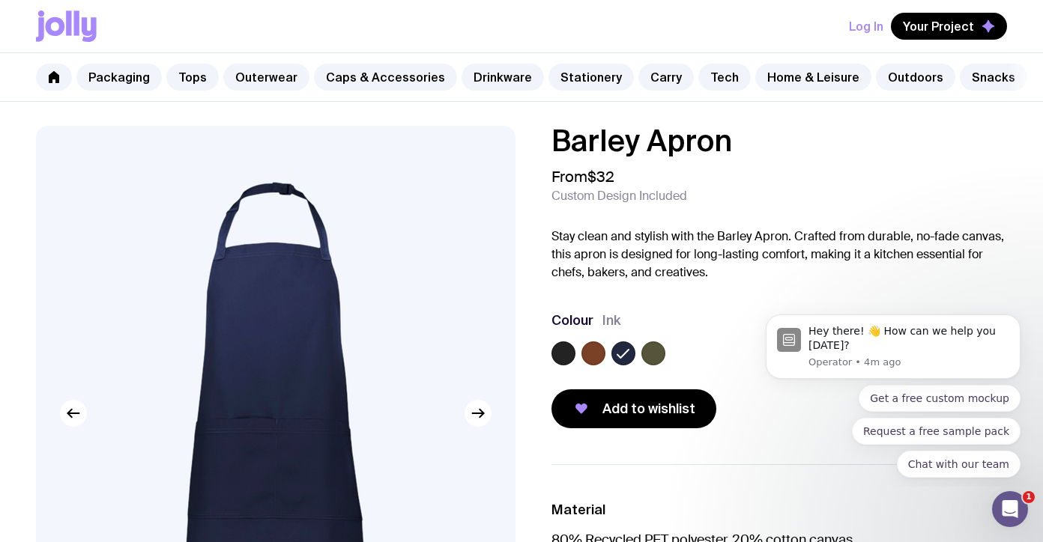
click at [651, 357] on label at bounding box center [653, 354] width 24 height 24
click at [0, 0] on input "radio" at bounding box center [0, 0] width 0 height 0
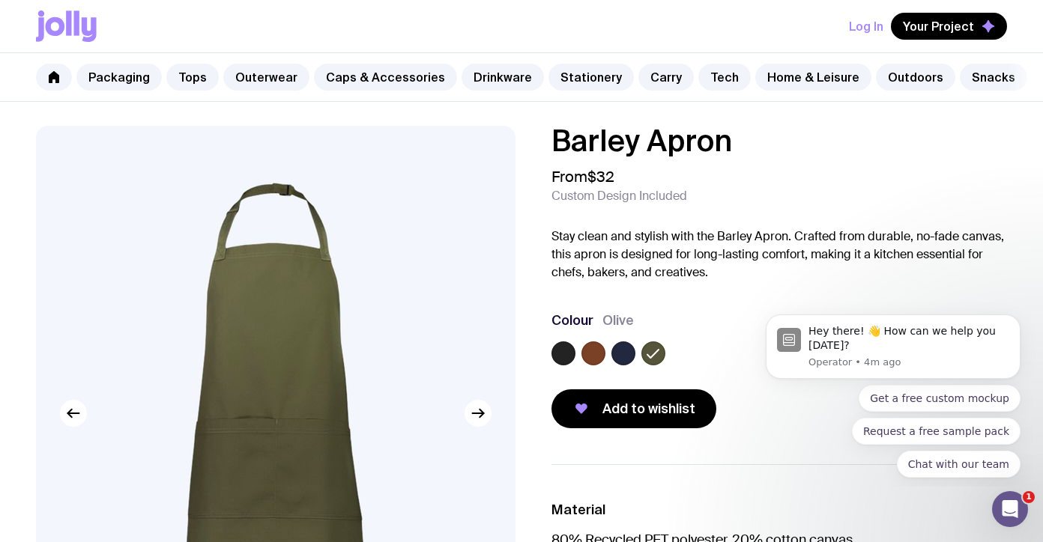
click at [564, 352] on label at bounding box center [563, 354] width 24 height 24
click at [0, 0] on input "radio" at bounding box center [0, 0] width 0 height 0
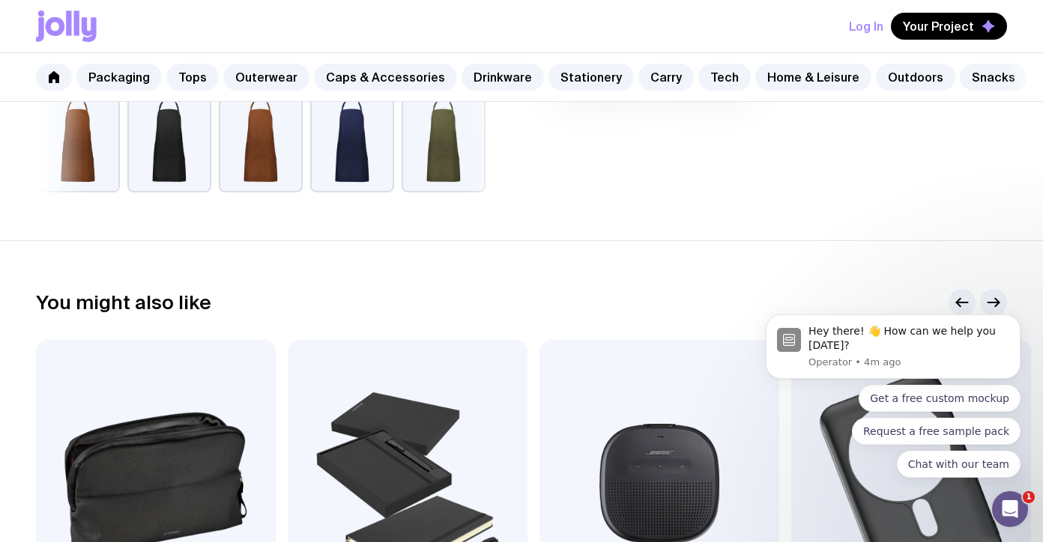
scroll to position [619, 0]
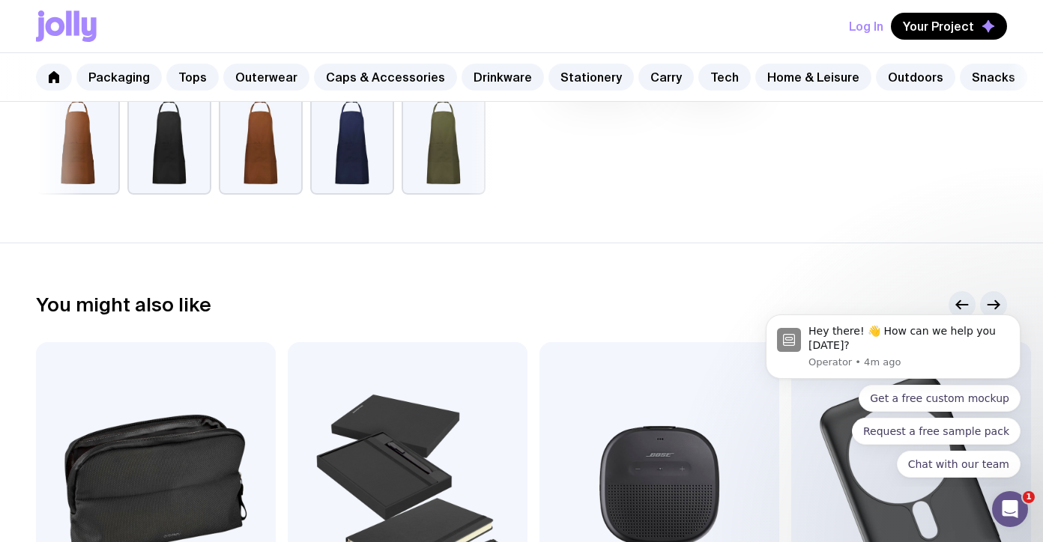
click at [439, 158] on button "button" at bounding box center [444, 142] width 84 height 105
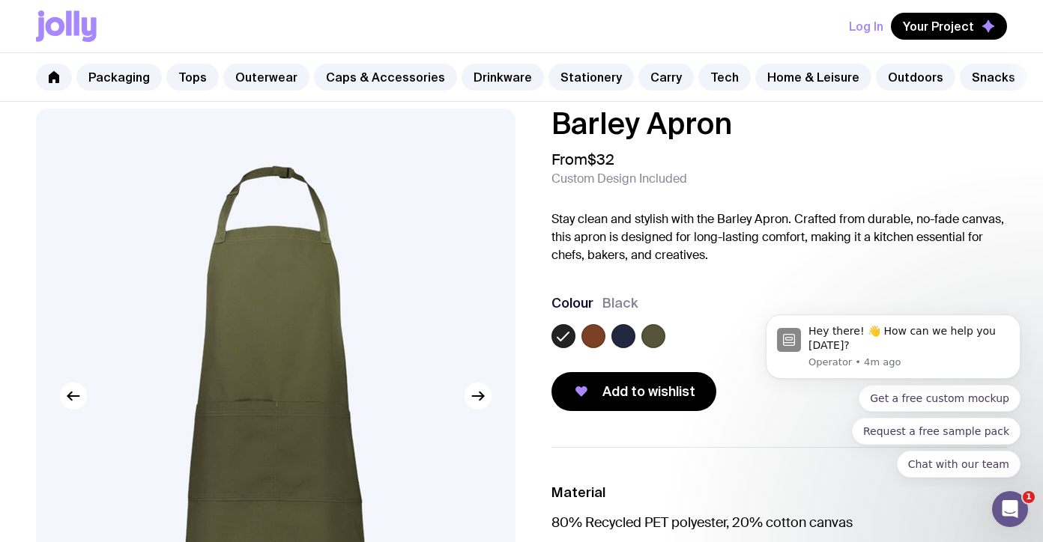
scroll to position [0, 0]
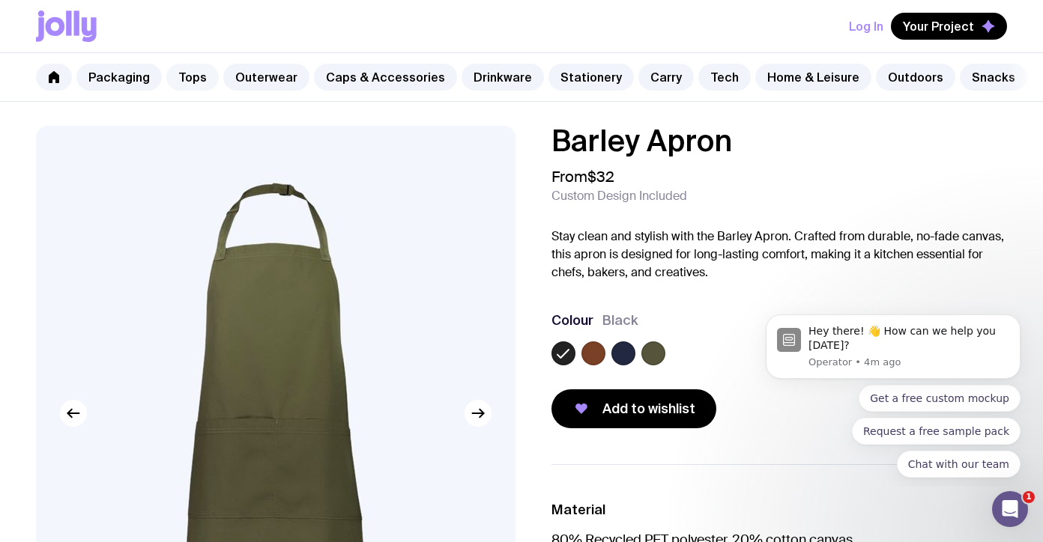
click at [196, 78] on link "Tops" at bounding box center [192, 77] width 52 height 27
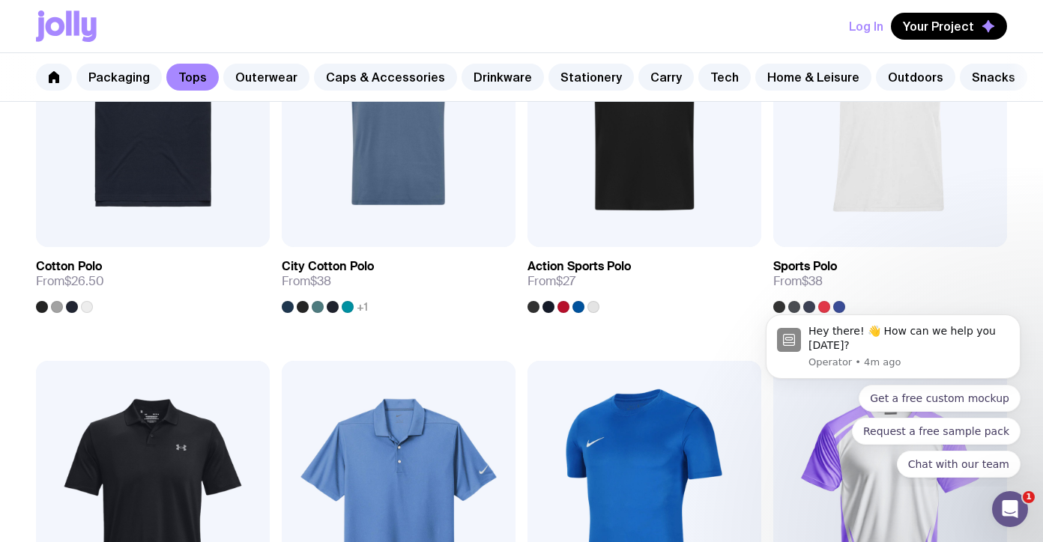
scroll to position [1221, 0]
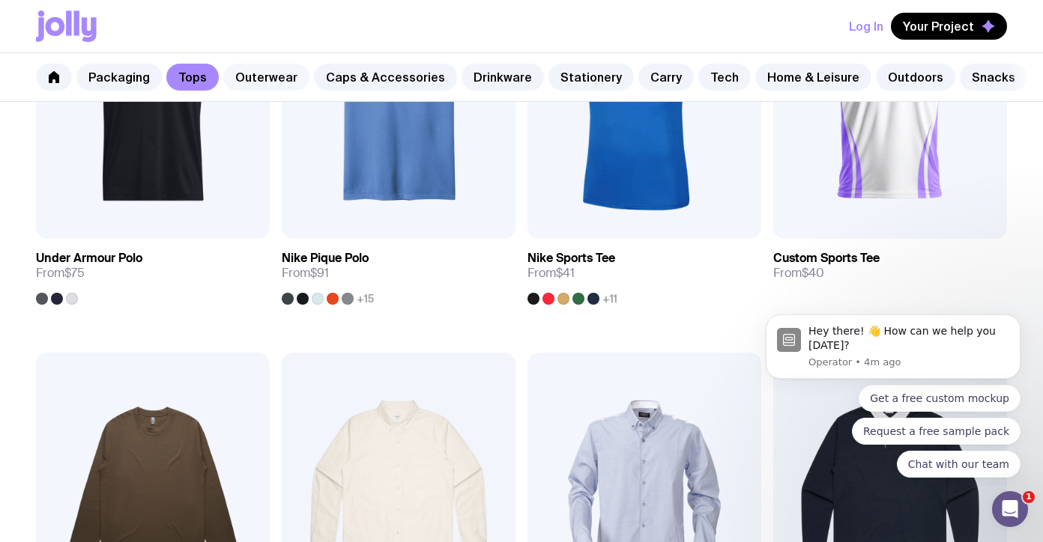
click at [271, 76] on link "Outerwear" at bounding box center [266, 77] width 86 height 27
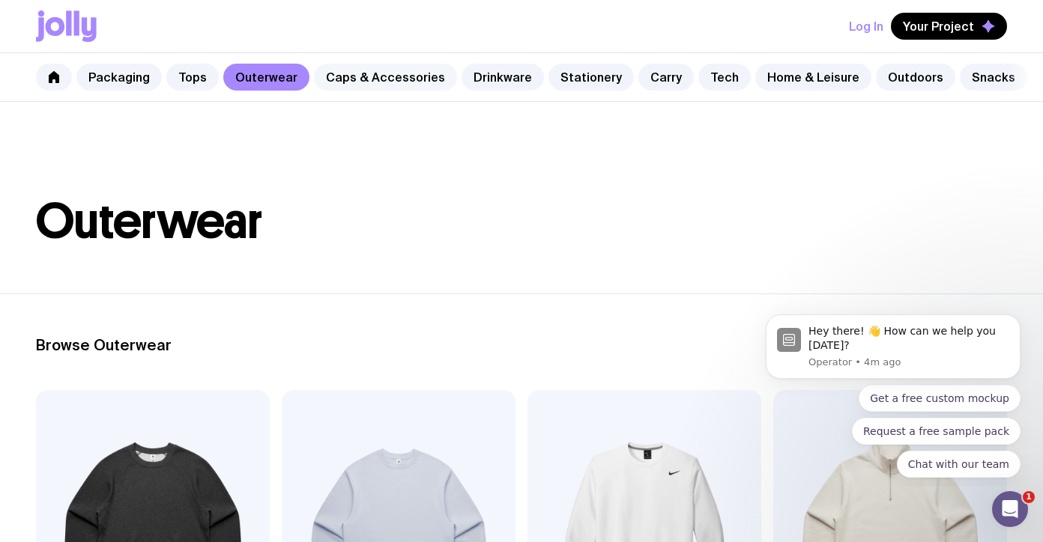
click at [378, 73] on link "Caps & Accessories" at bounding box center [385, 77] width 143 height 27
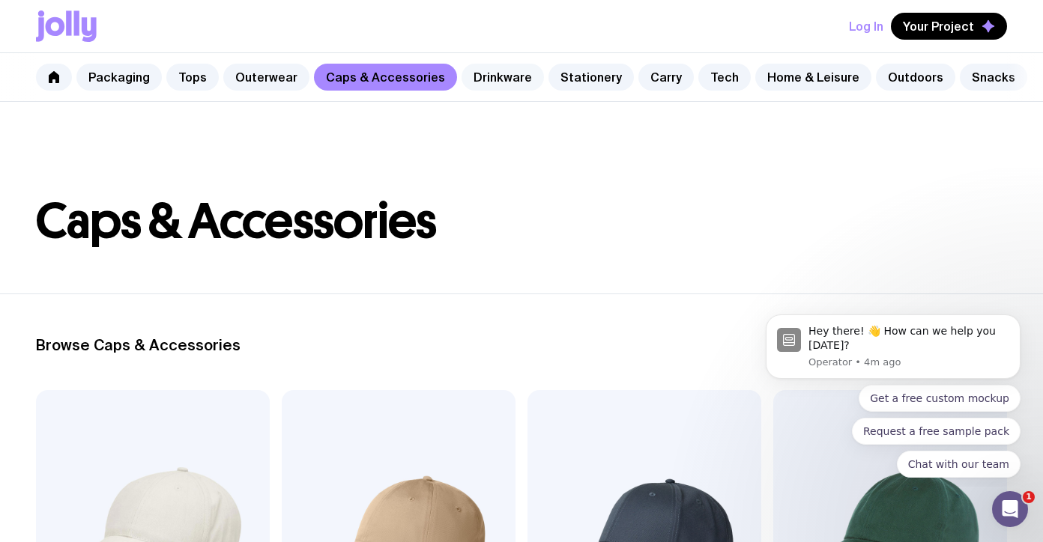
click at [488, 76] on link "Drinkware" at bounding box center [503, 77] width 82 height 27
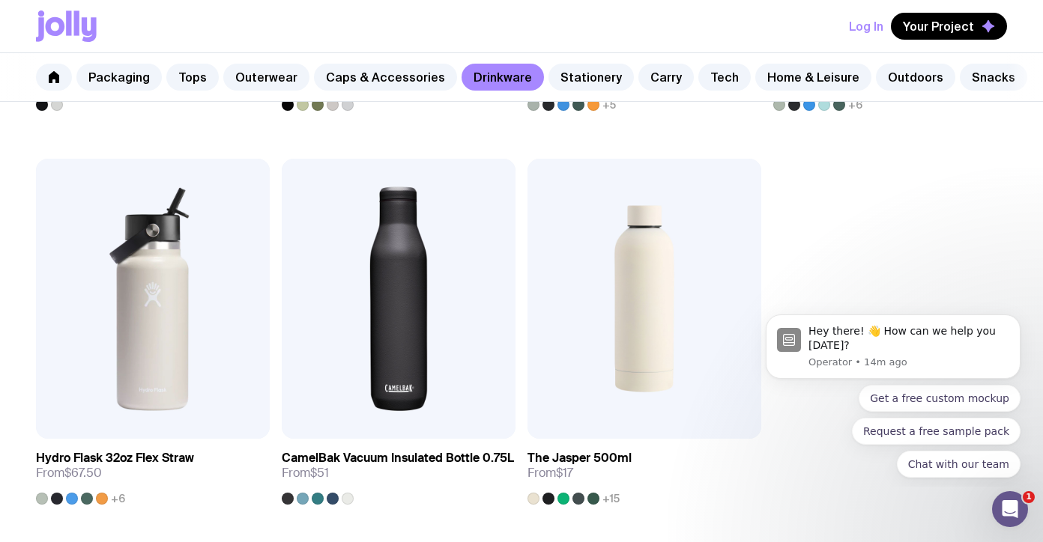
scroll to position [2421, 0]
